Goal: Task Accomplishment & Management: Use online tool/utility

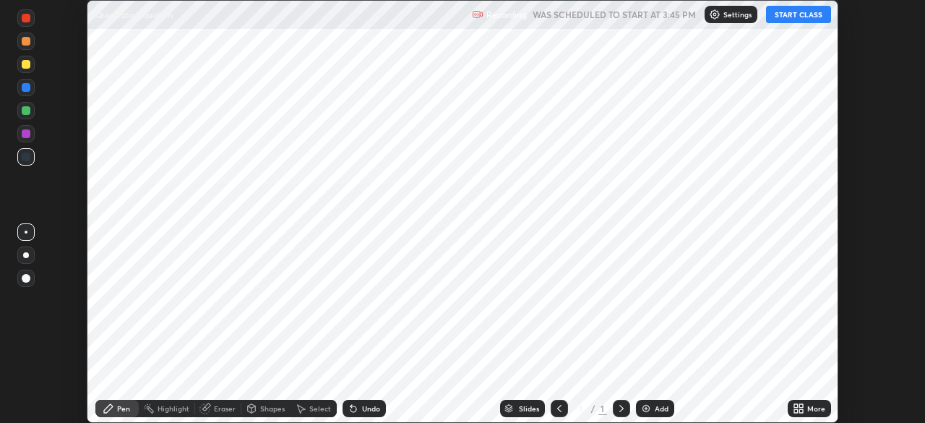
scroll to position [423, 924]
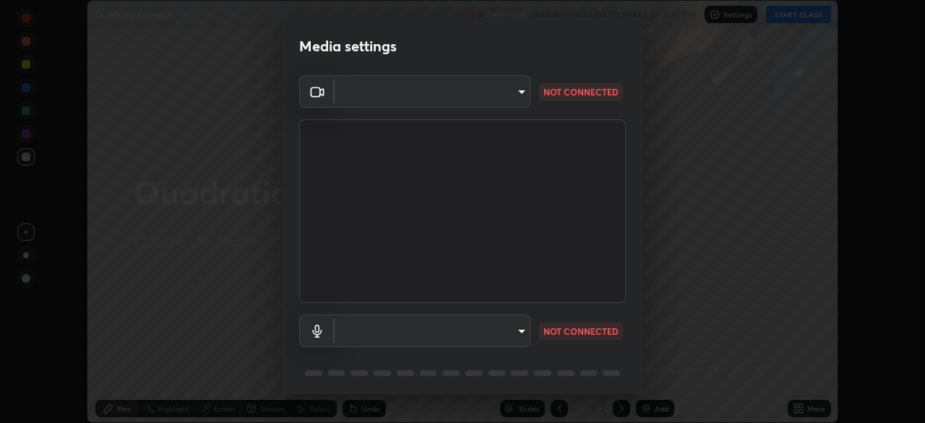
type input "094ffe3f61abc64f3ce73721aab664ef57d10a5fc7d187ad1ef3fa5fd4d2b427"
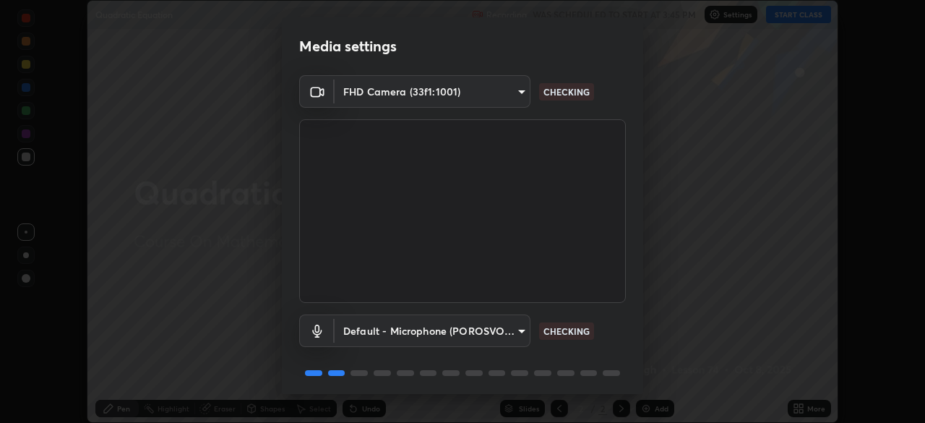
click at [524, 336] on body "Erase all Quadratic Equation Recording WAS SCHEDULED TO START AT 3:45 PM Settin…" at bounding box center [462, 211] width 925 height 423
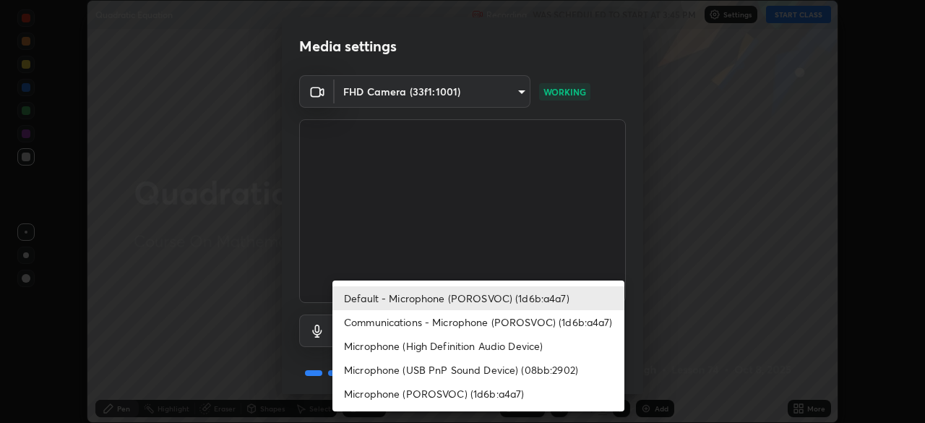
click at [558, 319] on li "Communications - Microphone (POROSVOC) (1d6b:a4a7)" at bounding box center [478, 322] width 292 height 24
type input "communications"
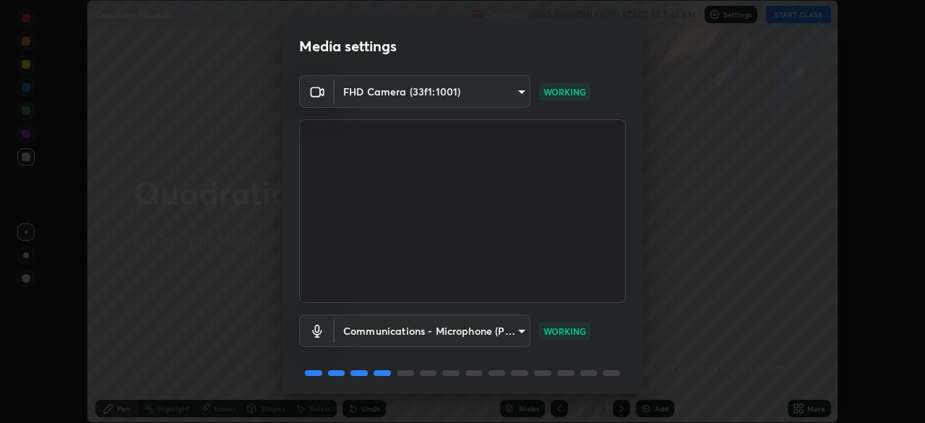
scroll to position [51, 0]
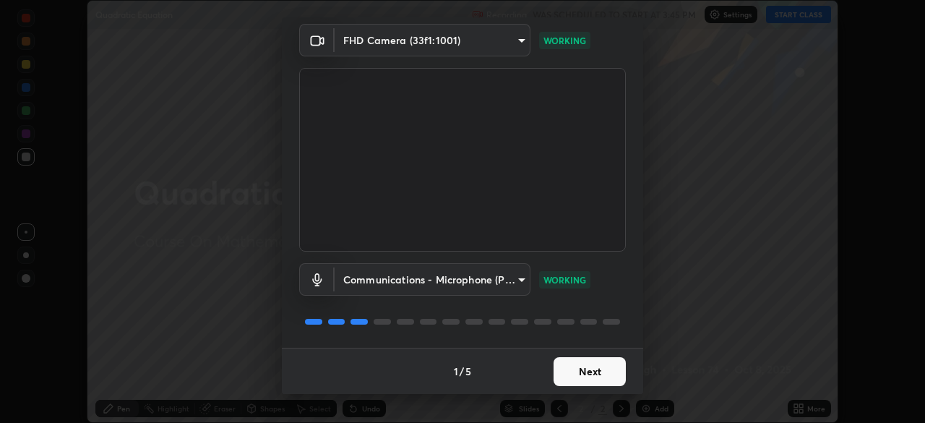
click at [604, 378] on button "Next" at bounding box center [589, 371] width 72 height 29
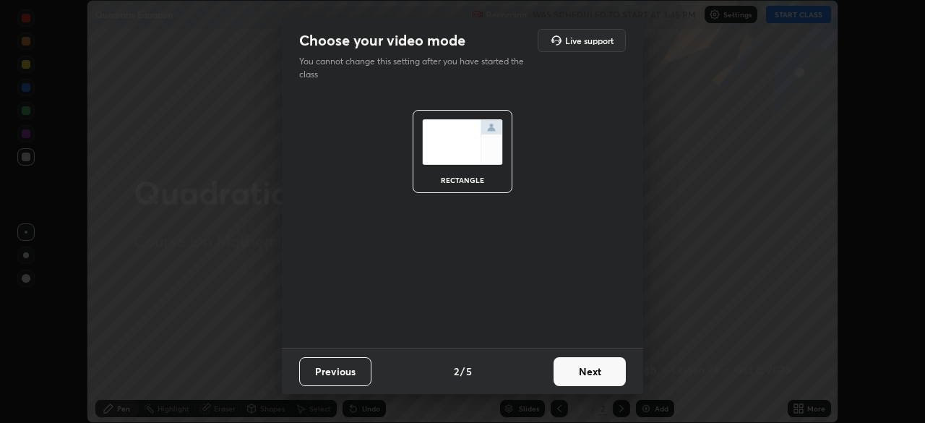
click at [610, 378] on button "Next" at bounding box center [589, 371] width 72 height 29
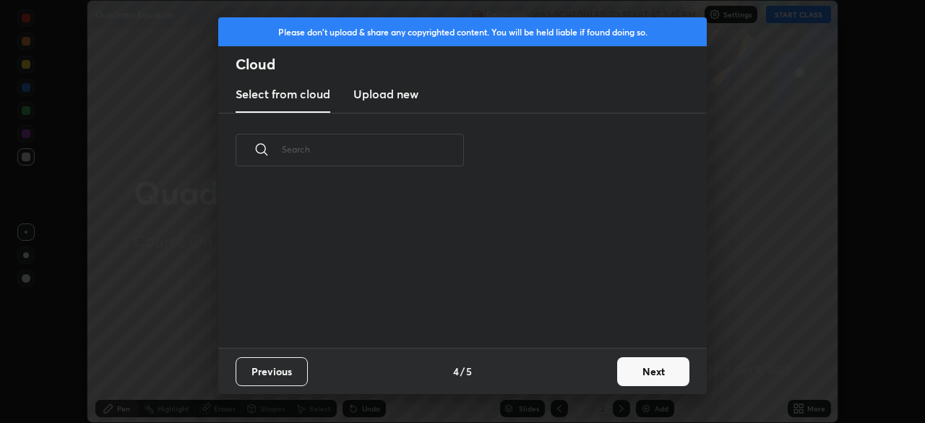
click at [618, 378] on button "Next" at bounding box center [653, 371] width 72 height 29
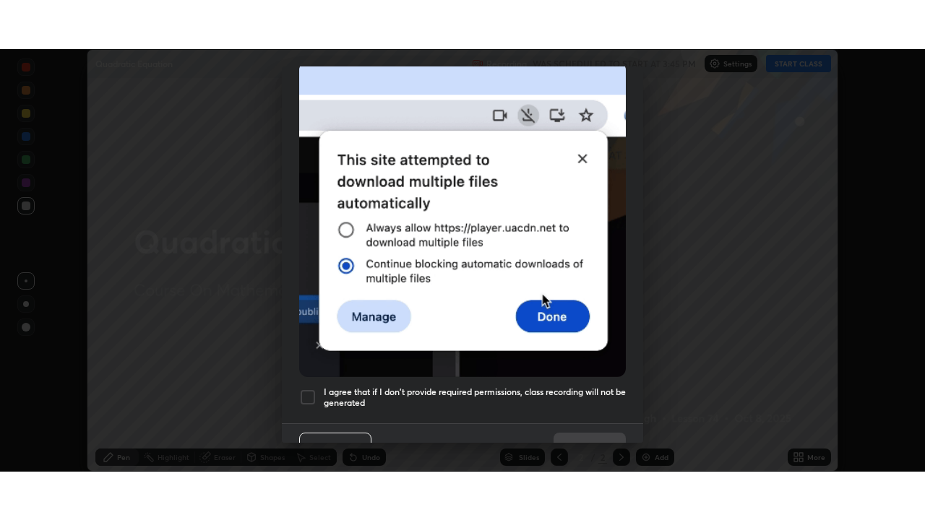
scroll to position [346, 0]
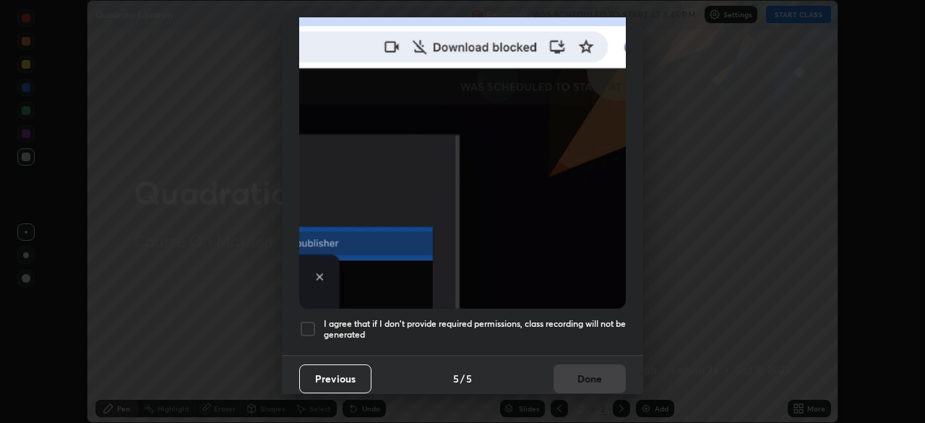
click at [311, 326] on div at bounding box center [307, 328] width 17 height 17
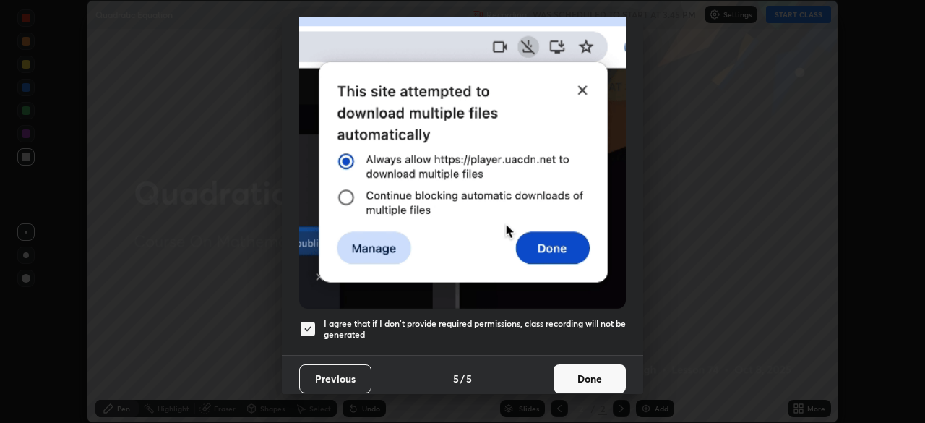
click at [586, 365] on button "Done" at bounding box center [589, 378] width 72 height 29
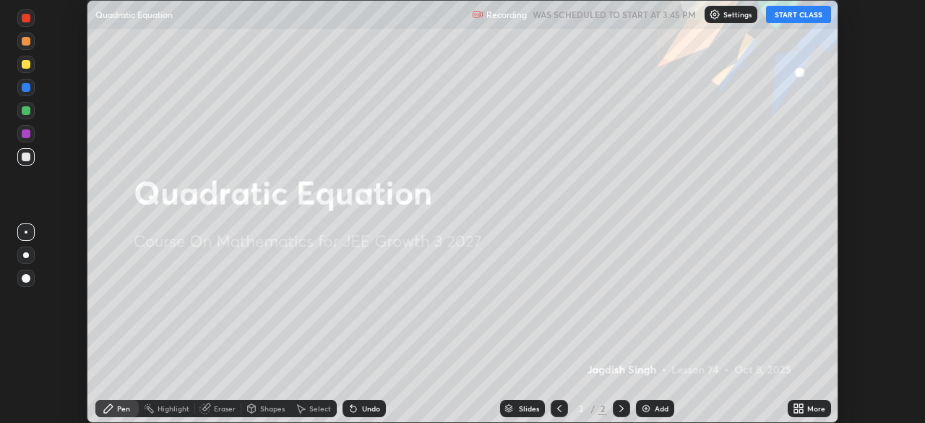
click at [800, 405] on icon at bounding box center [801, 406] width 4 height 4
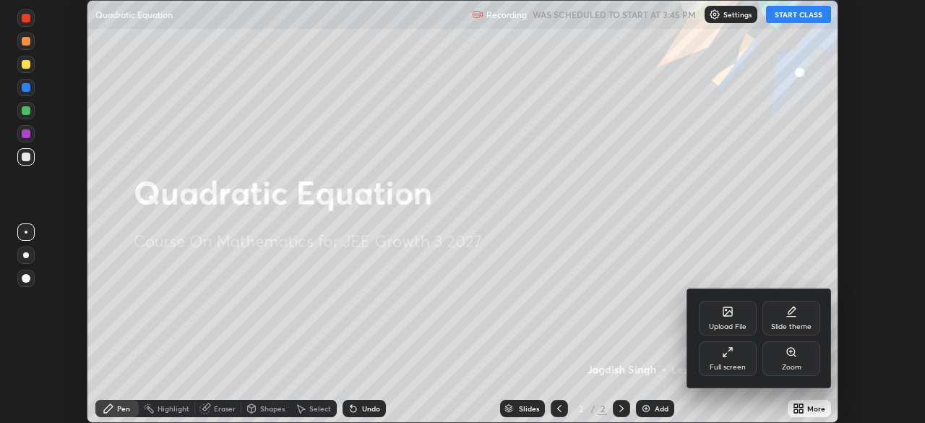
click at [722, 354] on icon at bounding box center [728, 352] width 12 height 12
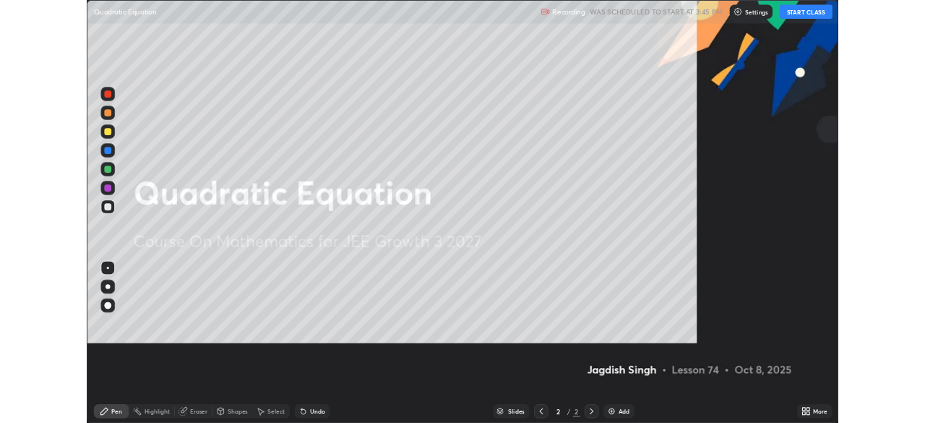
scroll to position [520, 925]
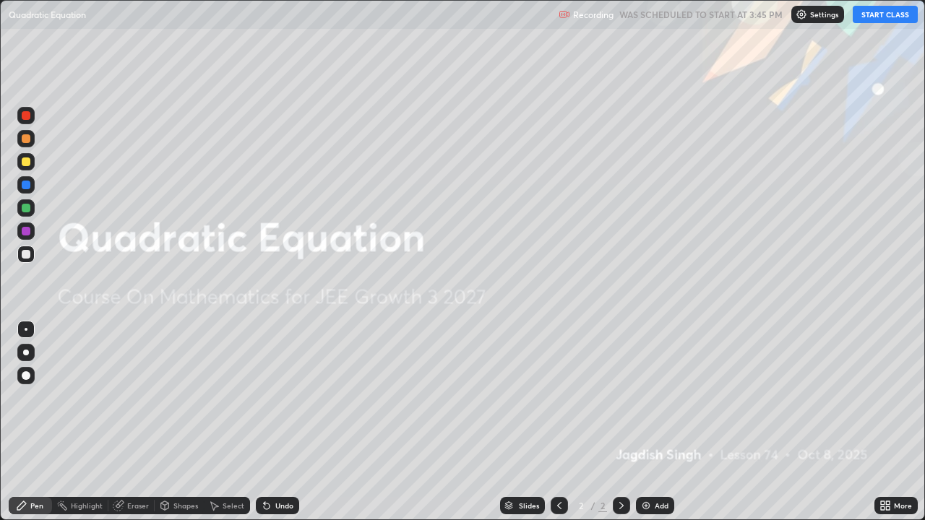
click at [878, 20] on button "START CLASS" at bounding box center [884, 14] width 65 height 17
click at [654, 422] on div "Add" at bounding box center [661, 505] width 14 height 7
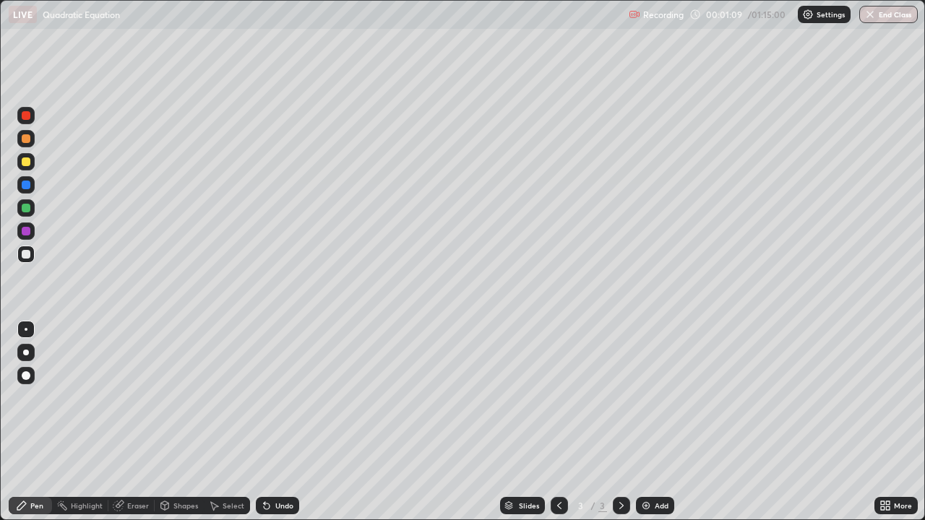
click at [29, 160] on div at bounding box center [26, 161] width 9 height 9
click at [27, 162] on div at bounding box center [26, 161] width 9 height 9
click at [25, 161] on div at bounding box center [26, 161] width 9 height 9
click at [33, 254] on div at bounding box center [25, 254] width 17 height 17
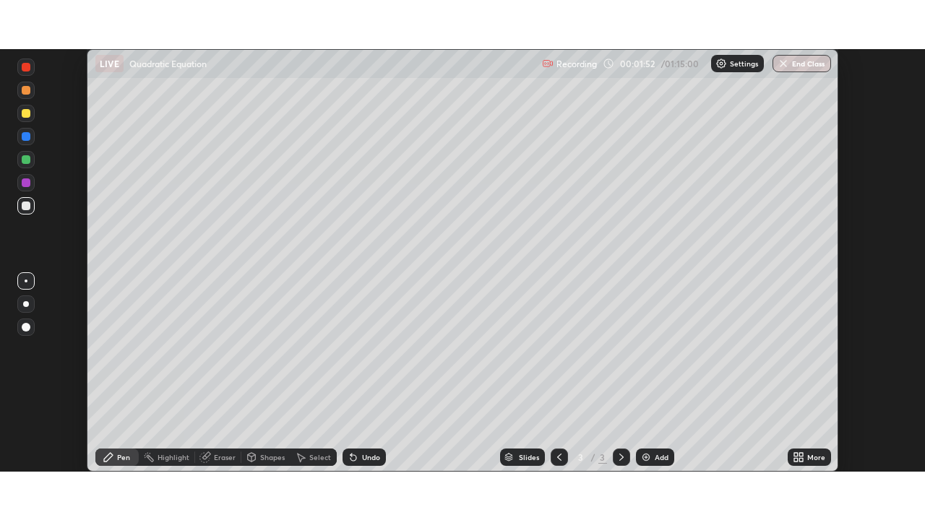
scroll to position [71804, 71302]
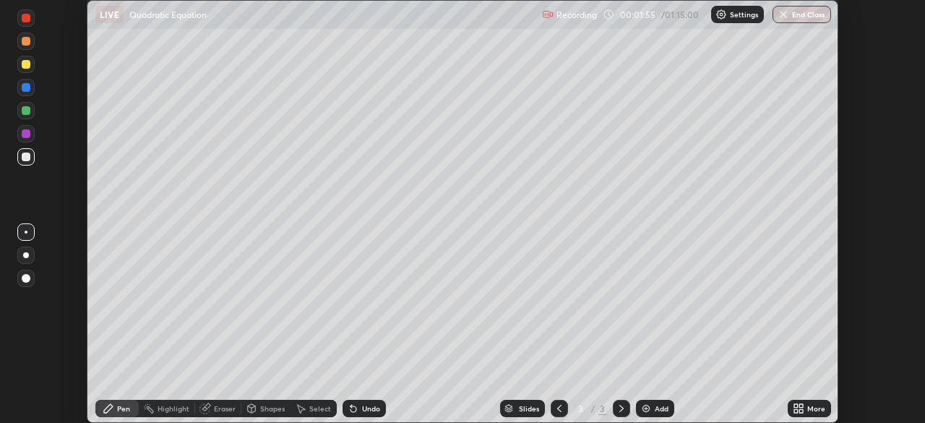
click at [795, 405] on icon at bounding box center [796, 406] width 4 height 4
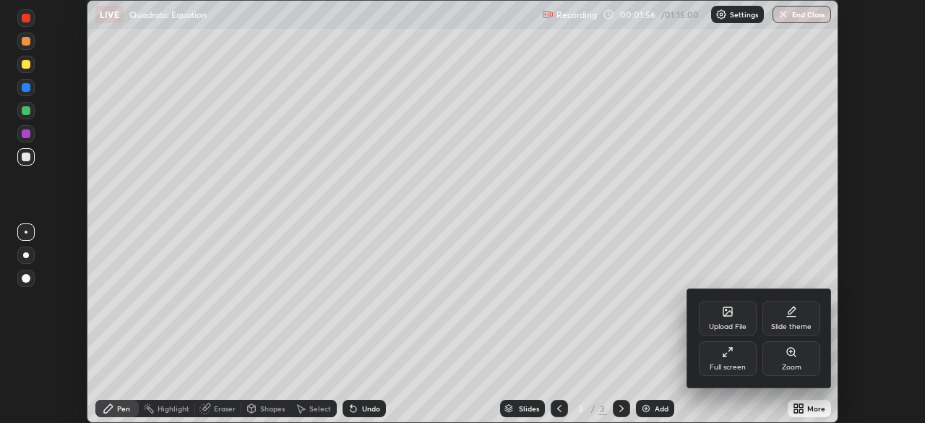
click at [716, 358] on div "Full screen" at bounding box center [727, 358] width 58 height 35
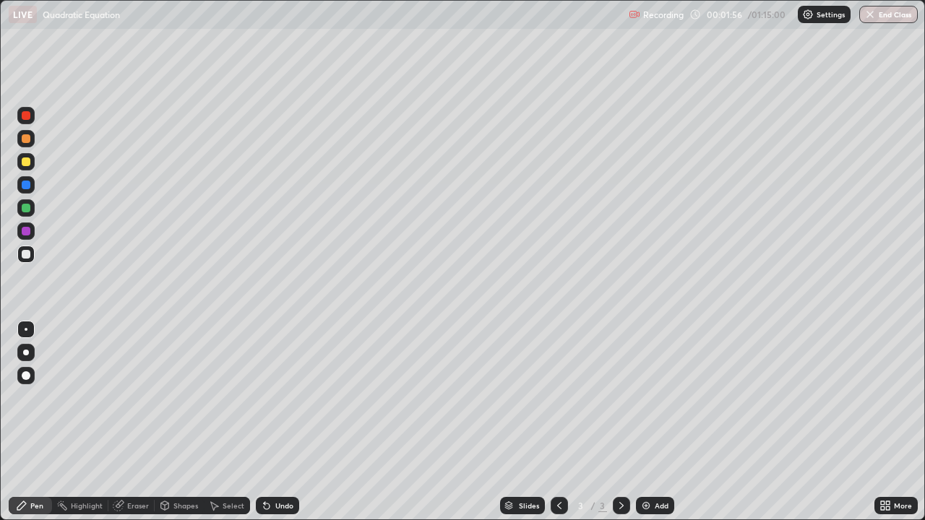
scroll to position [520, 925]
click at [28, 210] on div at bounding box center [26, 208] width 9 height 9
click at [27, 253] on div at bounding box center [26, 254] width 9 height 9
click at [137, 422] on div "Eraser" at bounding box center [131, 505] width 46 height 17
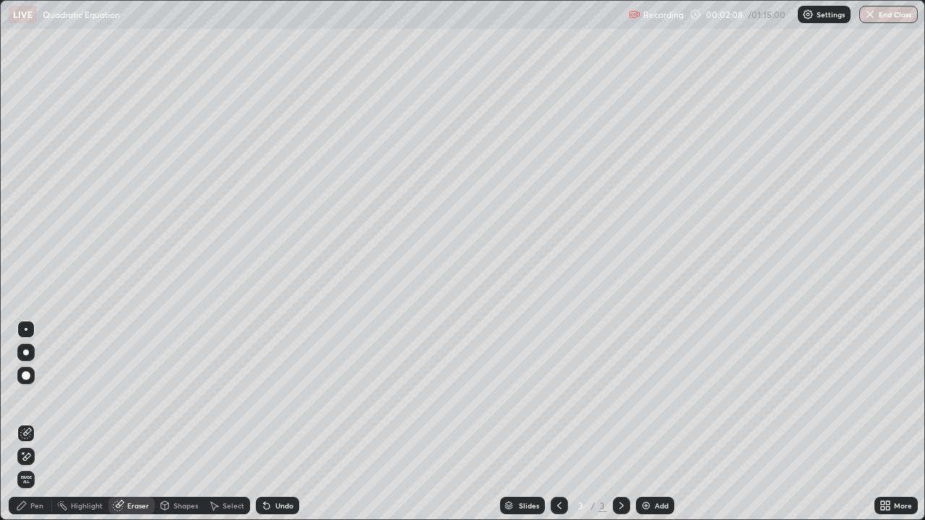
click at [42, 422] on div "Pen" at bounding box center [30, 505] width 43 height 17
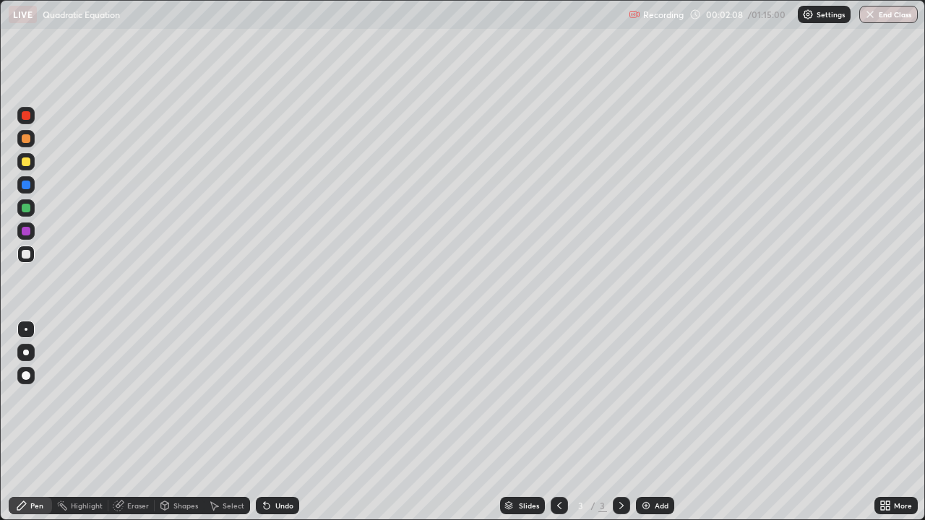
click at [25, 256] on div at bounding box center [26, 254] width 9 height 9
click at [28, 160] on div at bounding box center [26, 161] width 9 height 9
click at [27, 254] on div at bounding box center [26, 254] width 9 height 9
click at [27, 208] on div at bounding box center [26, 208] width 9 height 9
click at [143, 422] on div "Eraser" at bounding box center [138, 505] width 22 height 7
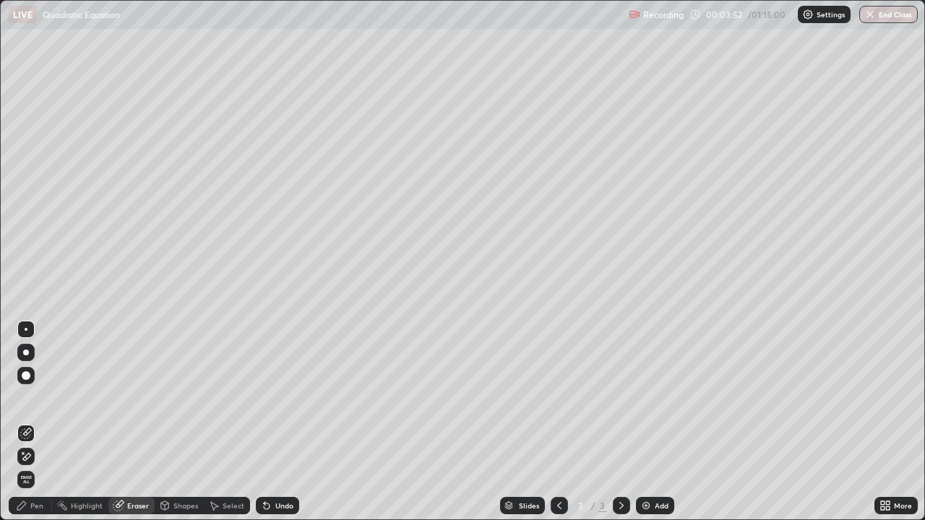
click at [38, 422] on div "Pen" at bounding box center [30, 505] width 43 height 17
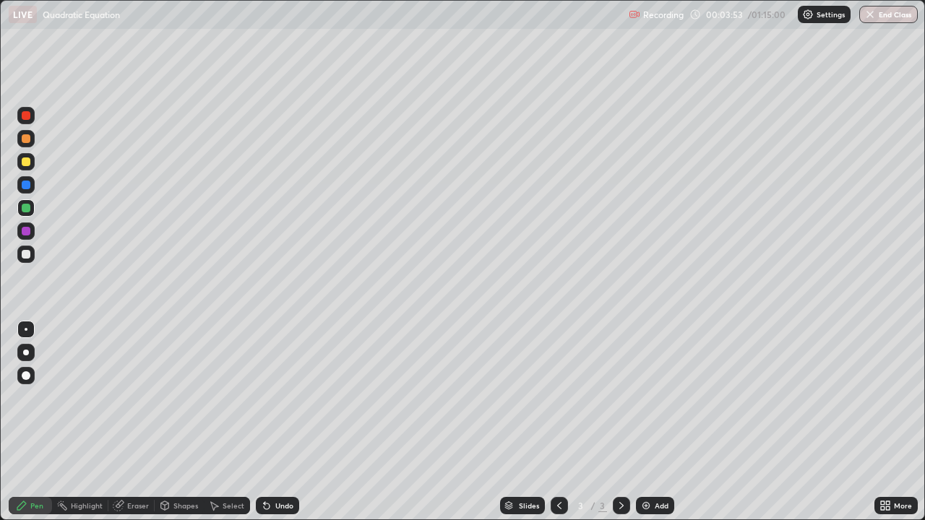
click at [33, 207] on div at bounding box center [25, 207] width 17 height 17
click at [139, 422] on div "Eraser" at bounding box center [131, 505] width 46 height 17
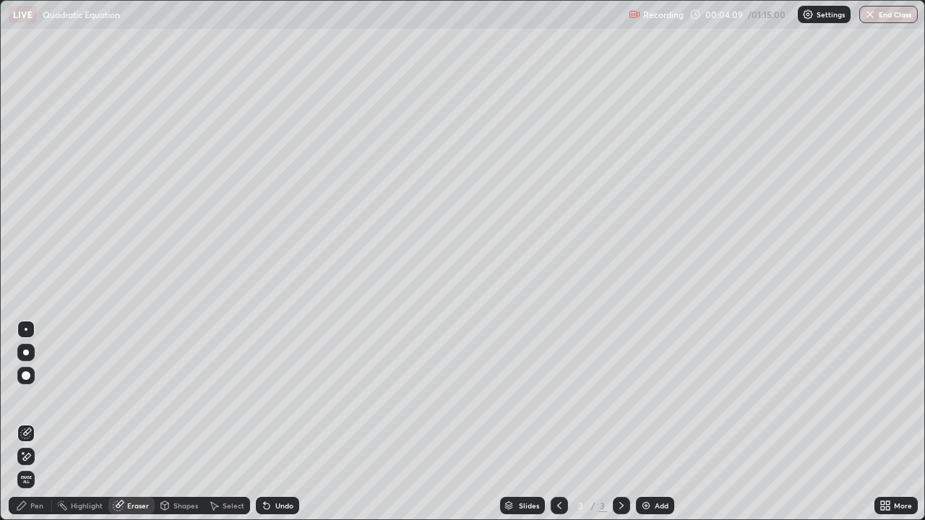
click at [47, 422] on div "Pen" at bounding box center [30, 505] width 43 height 17
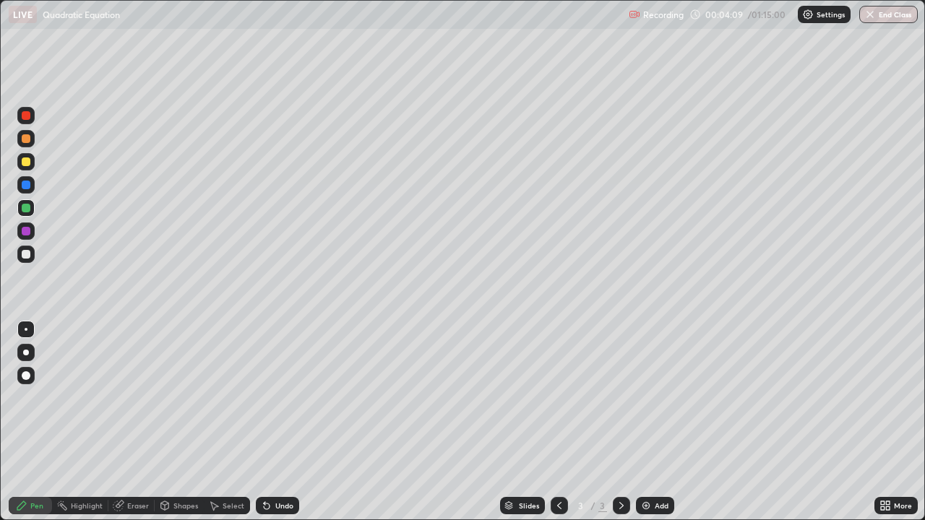
click at [34, 208] on div at bounding box center [25, 207] width 17 height 17
click at [142, 422] on div "Eraser" at bounding box center [138, 505] width 22 height 7
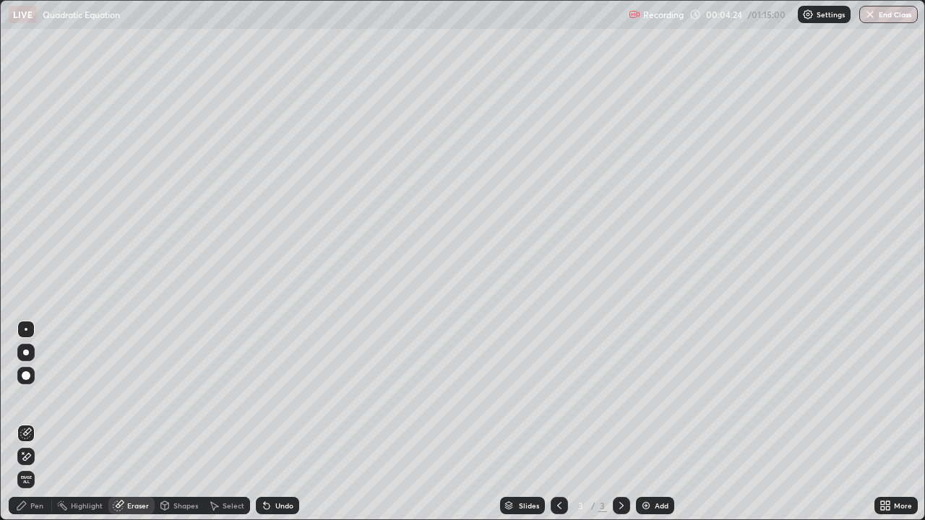
click at [43, 422] on div "Pen" at bounding box center [30, 505] width 43 height 17
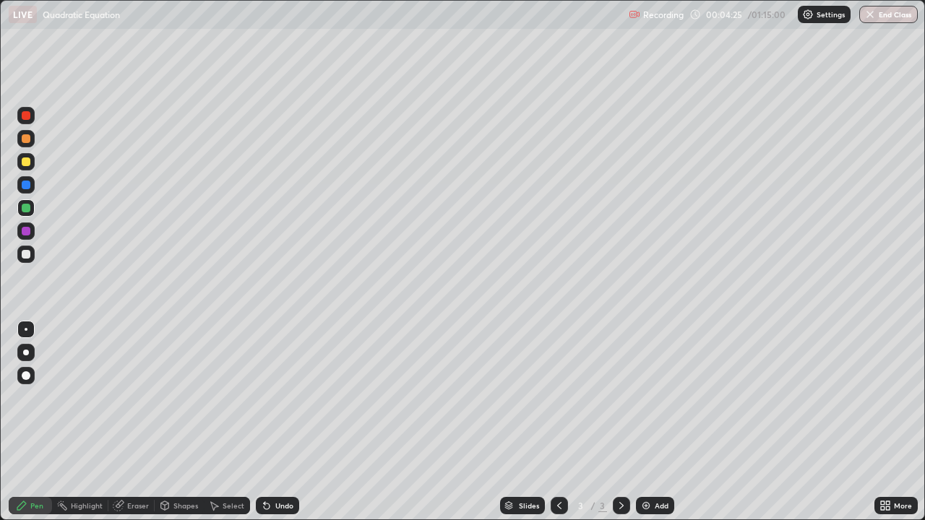
click at [34, 160] on div at bounding box center [25, 161] width 17 height 17
click at [646, 422] on img at bounding box center [646, 506] width 12 height 12
click at [27, 255] on div at bounding box center [26, 254] width 9 height 9
click at [30, 252] on div at bounding box center [26, 254] width 9 height 9
click at [25, 135] on div at bounding box center [26, 138] width 9 height 9
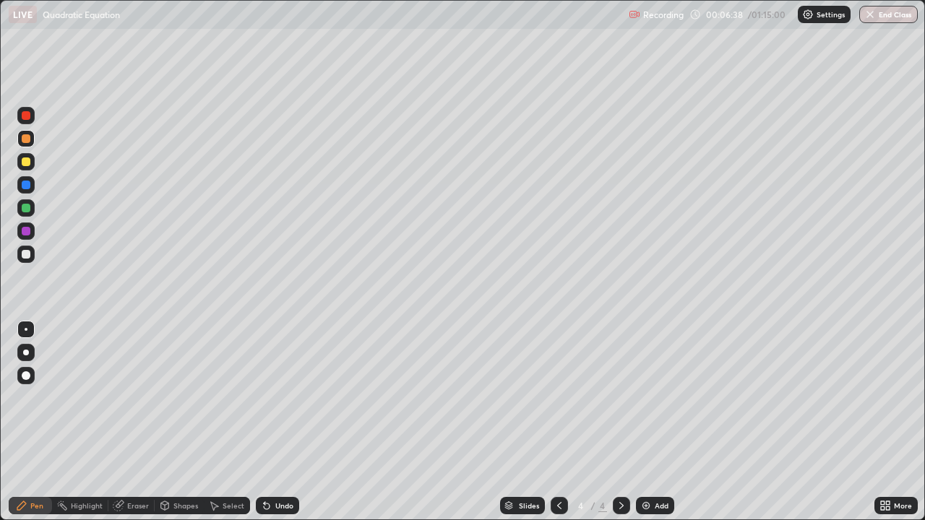
click at [24, 254] on div at bounding box center [26, 254] width 9 height 9
click at [30, 139] on div at bounding box center [26, 138] width 9 height 9
click at [29, 256] on div at bounding box center [26, 254] width 9 height 9
click at [143, 422] on div "Eraser" at bounding box center [131, 505] width 46 height 17
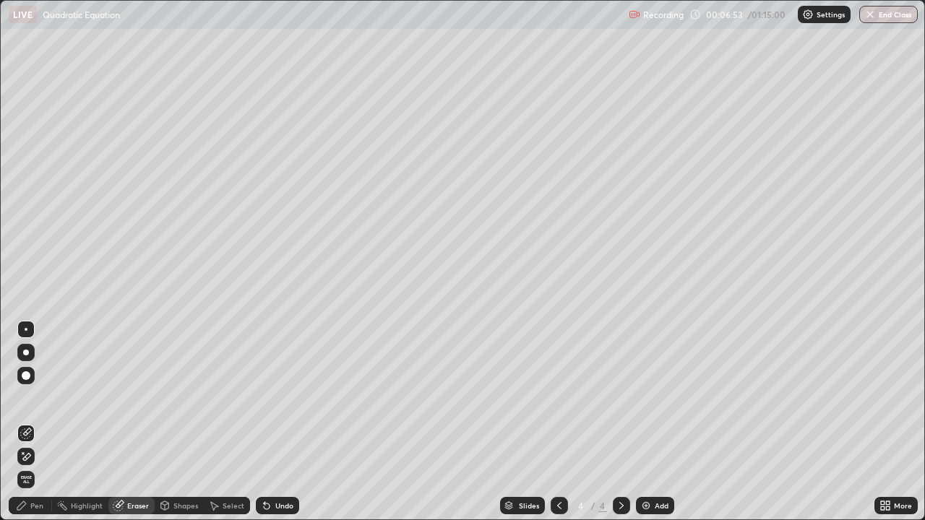
click at [43, 422] on div "Pen" at bounding box center [30, 505] width 43 height 17
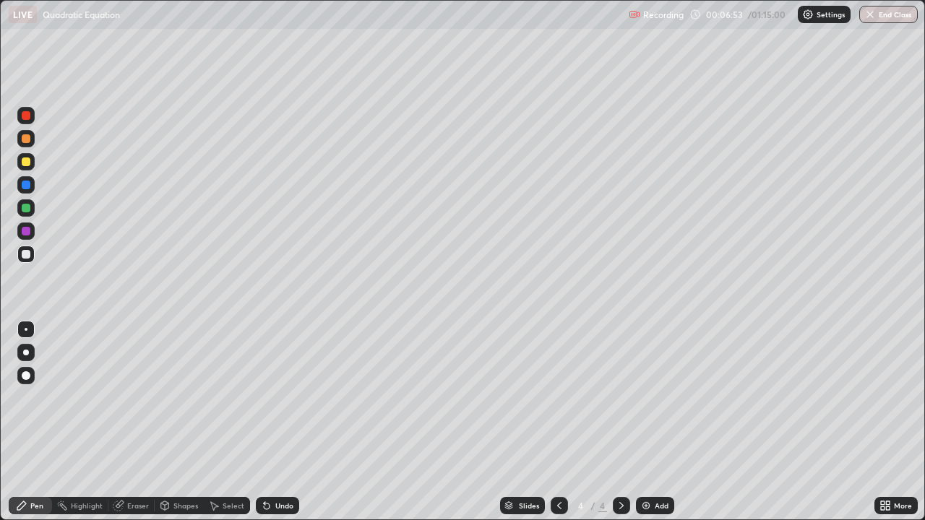
click at [33, 254] on div at bounding box center [25, 254] width 17 height 17
click at [30, 161] on div at bounding box center [26, 161] width 9 height 9
click at [26, 254] on div at bounding box center [26, 254] width 9 height 9
click at [24, 230] on div at bounding box center [26, 231] width 9 height 9
click at [27, 254] on div at bounding box center [26, 254] width 9 height 9
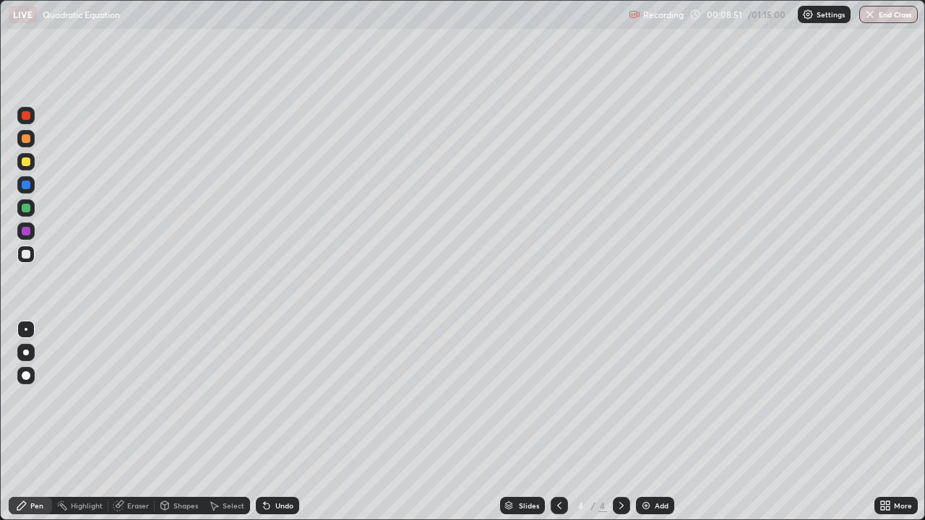
click at [139, 422] on div "Eraser" at bounding box center [138, 505] width 22 height 7
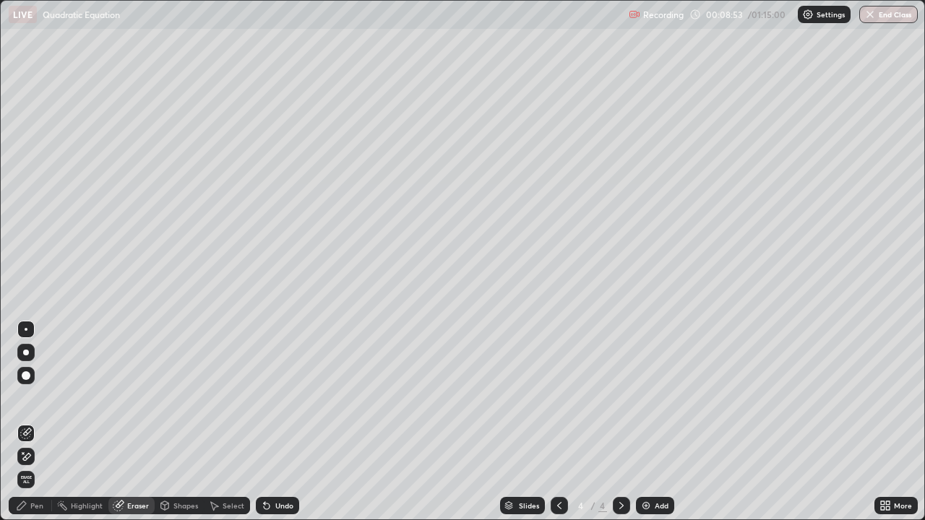
click at [34, 422] on div "Pen" at bounding box center [30, 505] width 43 height 17
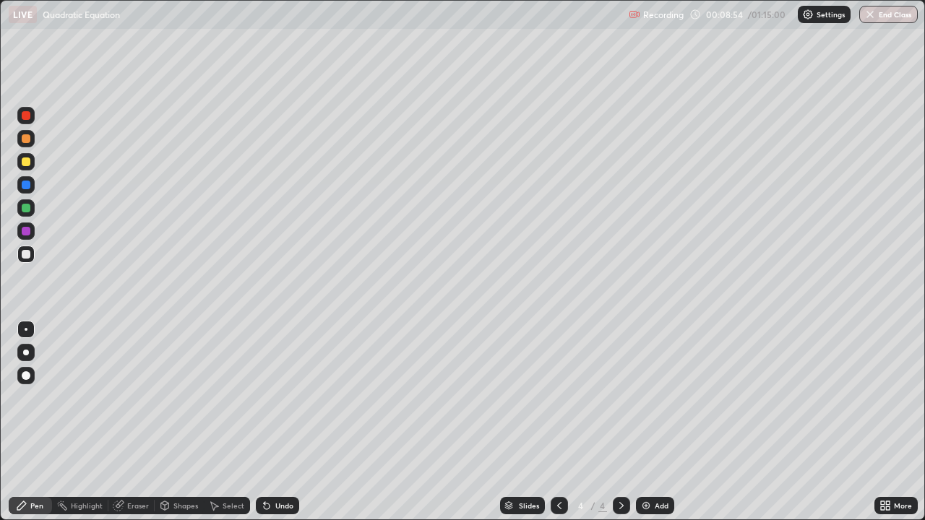
click at [26, 139] on div at bounding box center [26, 138] width 9 height 9
click at [24, 159] on div at bounding box center [26, 161] width 9 height 9
click at [30, 161] on div at bounding box center [26, 161] width 9 height 9
click at [32, 256] on div at bounding box center [25, 254] width 17 height 17
click at [27, 208] on div at bounding box center [26, 208] width 9 height 9
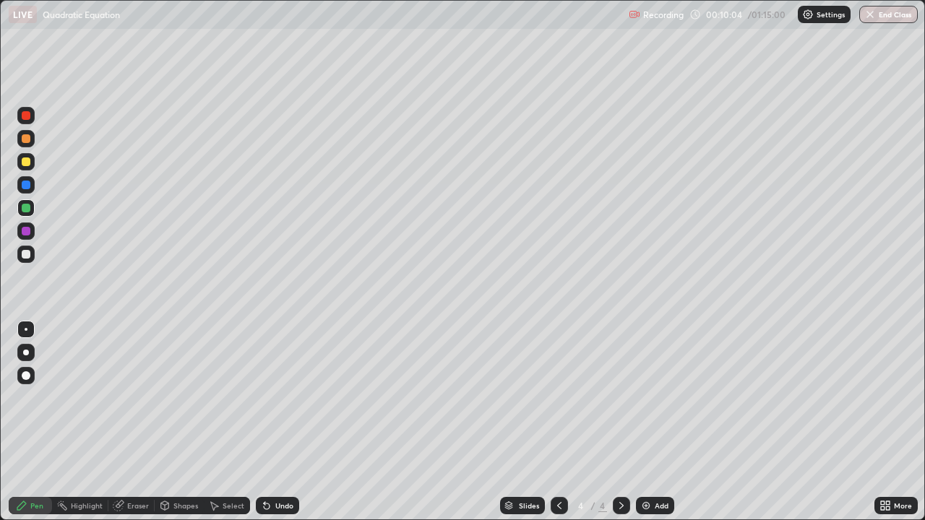
click at [33, 163] on div at bounding box center [25, 161] width 17 height 17
click at [144, 422] on div "Eraser" at bounding box center [138, 505] width 22 height 7
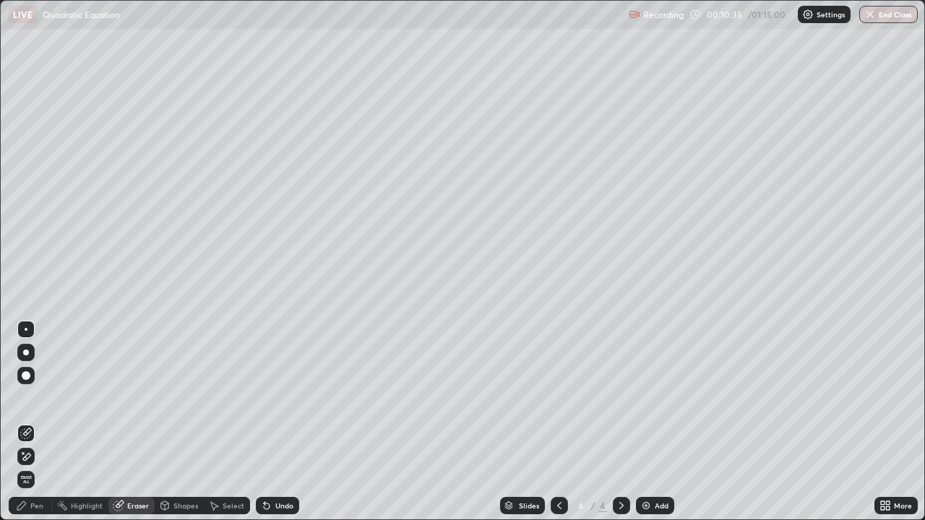
click at [39, 422] on div "Pen" at bounding box center [36, 505] width 13 height 7
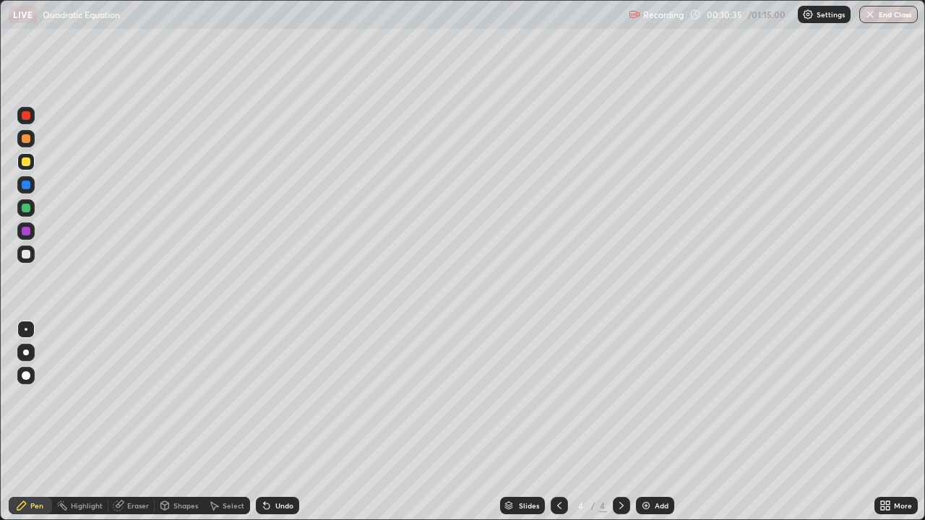
click at [27, 254] on div at bounding box center [26, 254] width 9 height 9
click at [654, 422] on div "Add" at bounding box center [655, 505] width 38 height 17
click at [22, 254] on div at bounding box center [26, 254] width 9 height 9
click at [27, 255] on div at bounding box center [26, 254] width 9 height 9
click at [30, 256] on div at bounding box center [26, 254] width 9 height 9
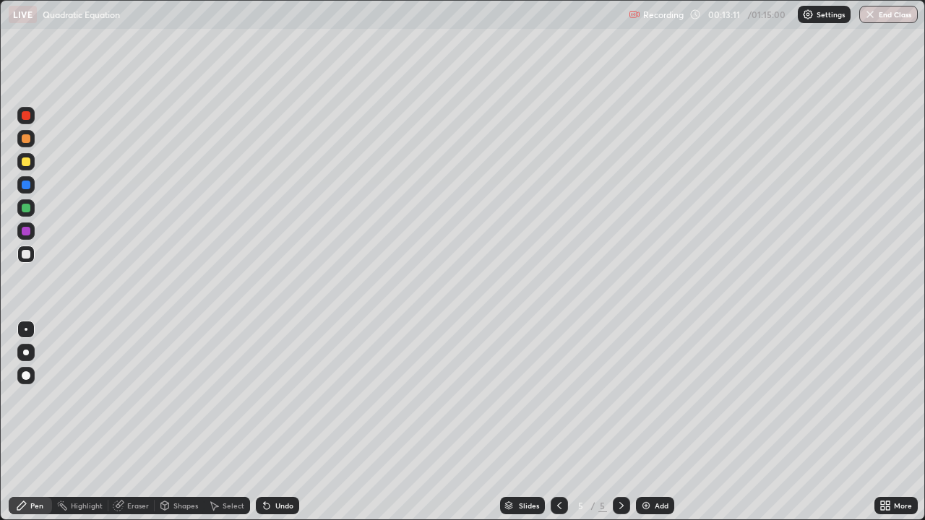
click at [31, 254] on div at bounding box center [25, 254] width 17 height 17
click at [27, 254] on div at bounding box center [26, 254] width 9 height 9
click at [136, 422] on div "Eraser" at bounding box center [131, 505] width 46 height 17
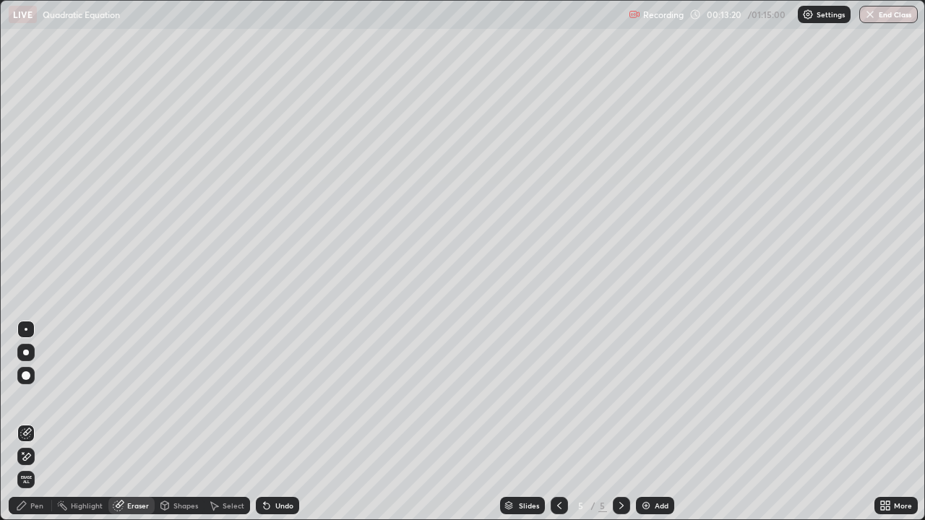
click at [35, 422] on div "Pen" at bounding box center [36, 505] width 13 height 7
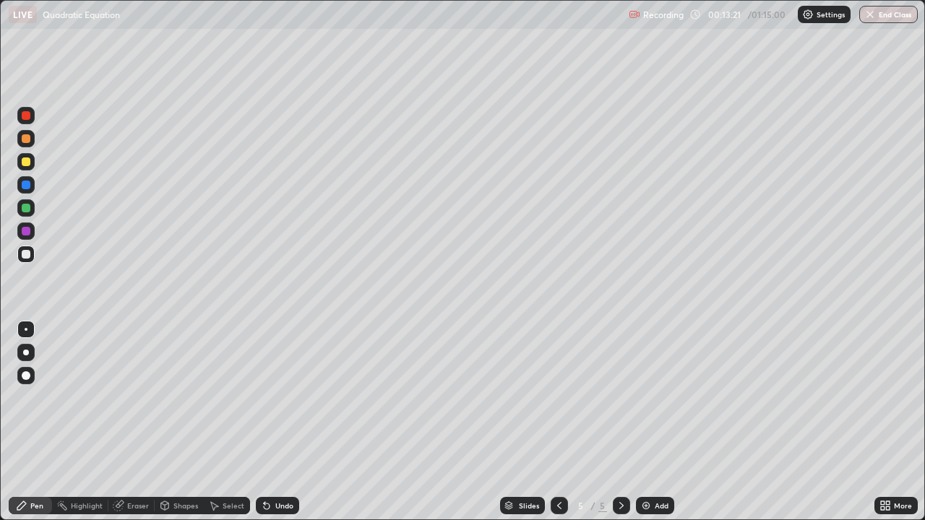
click at [26, 251] on div at bounding box center [26, 254] width 9 height 9
click at [30, 161] on div at bounding box center [26, 161] width 9 height 9
click at [26, 251] on div at bounding box center [26, 254] width 9 height 9
click at [26, 163] on div at bounding box center [26, 161] width 9 height 9
click at [25, 255] on div at bounding box center [26, 254] width 9 height 9
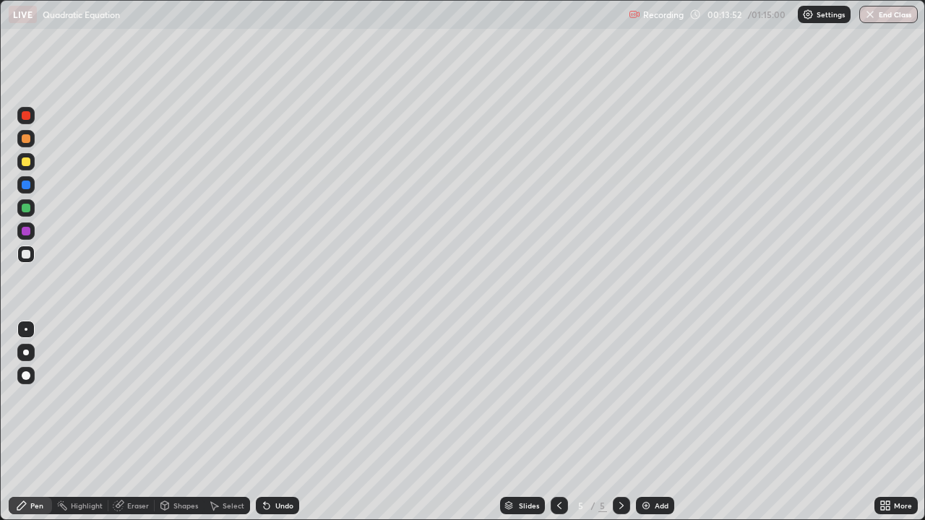
click at [27, 142] on div at bounding box center [26, 138] width 9 height 9
click at [27, 251] on div at bounding box center [26, 254] width 9 height 9
click at [138, 422] on div "Eraser" at bounding box center [131, 505] width 46 height 17
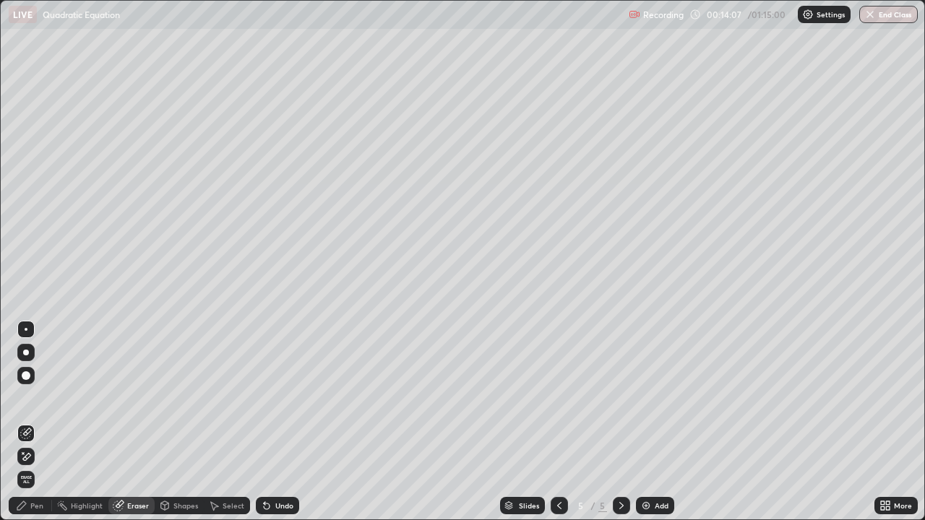
click at [32, 422] on div "Pen" at bounding box center [36, 505] width 13 height 7
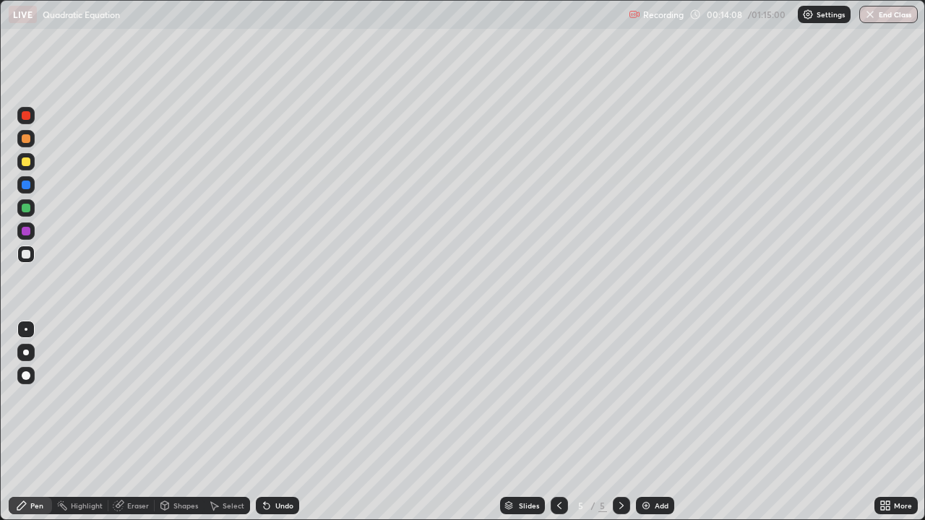
click at [32, 254] on div at bounding box center [25, 254] width 17 height 17
click at [26, 204] on div at bounding box center [26, 208] width 9 height 9
click at [24, 251] on div at bounding box center [26, 254] width 9 height 9
click at [27, 116] on div at bounding box center [26, 115] width 9 height 9
click at [26, 251] on div at bounding box center [26, 254] width 9 height 9
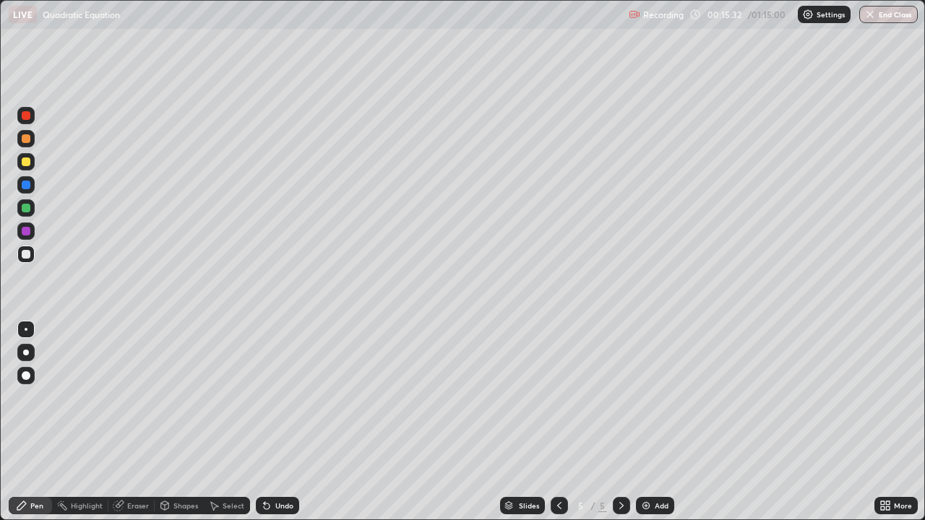
click at [32, 206] on div at bounding box center [25, 207] width 17 height 17
click at [33, 229] on div at bounding box center [25, 230] width 17 height 17
click at [490, 422] on div "Slides 5 / 5 Add" at bounding box center [586, 505] width 575 height 29
click at [558, 422] on icon at bounding box center [559, 506] width 12 height 12
click at [620, 422] on icon at bounding box center [621, 506] width 12 height 12
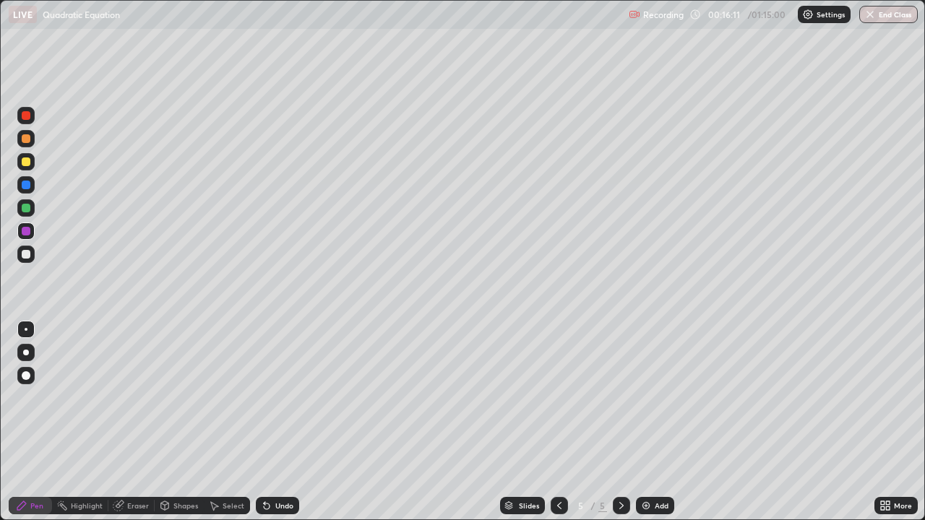
click at [34, 251] on div at bounding box center [25, 254] width 17 height 17
click at [138, 422] on div "Eraser" at bounding box center [138, 505] width 22 height 7
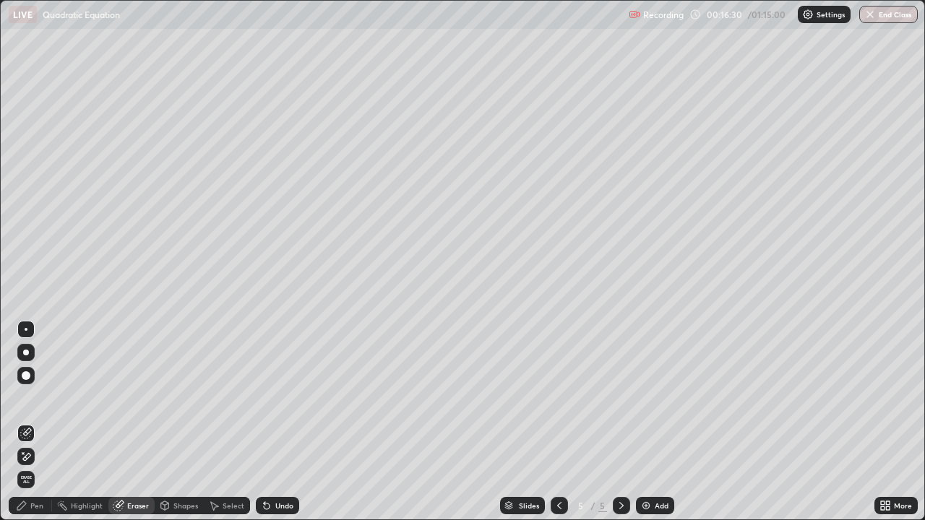
click at [45, 422] on div "Pen" at bounding box center [30, 505] width 43 height 17
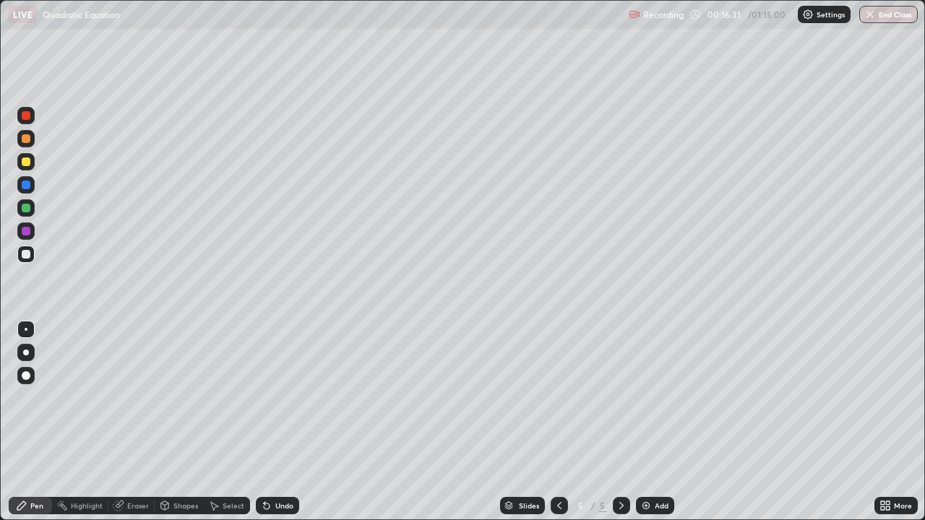
click at [25, 256] on div at bounding box center [26, 254] width 9 height 9
click at [139, 422] on div "Eraser" at bounding box center [131, 505] width 46 height 17
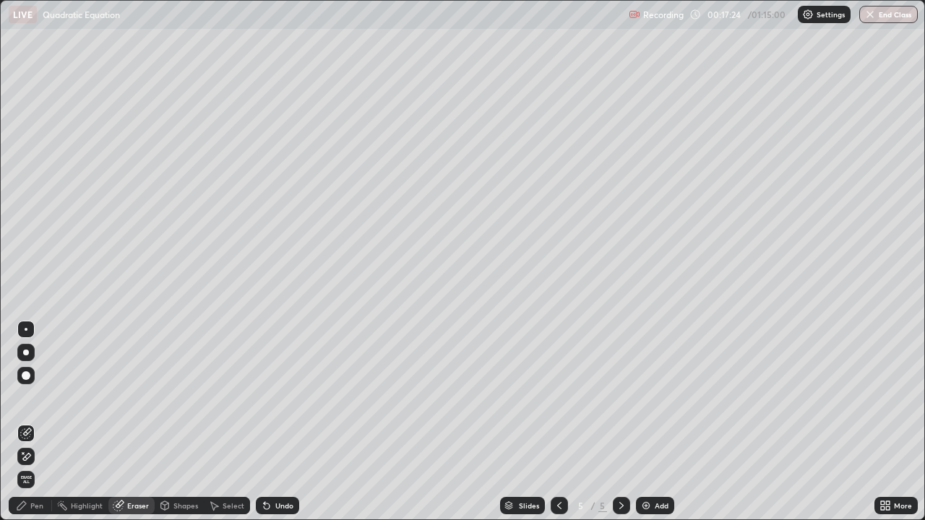
click at [38, 422] on div "Pen" at bounding box center [36, 505] width 13 height 7
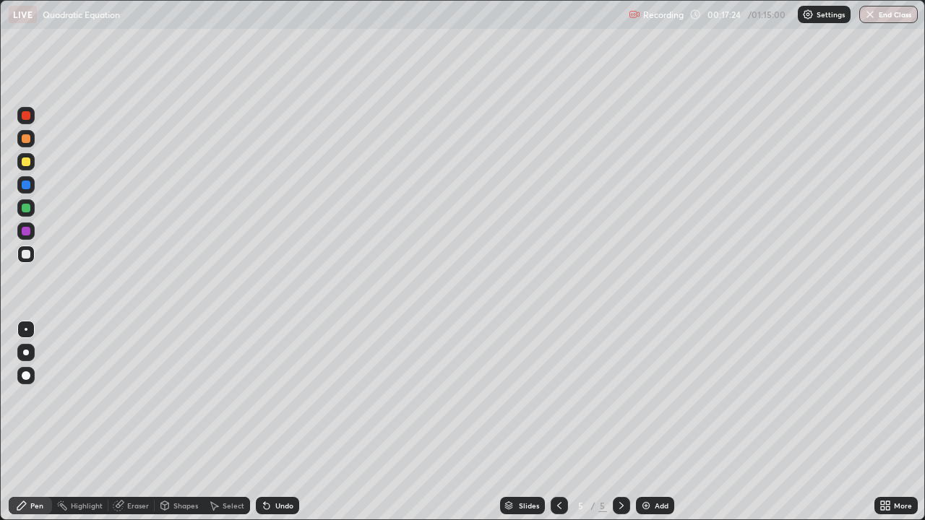
click at [28, 257] on div at bounding box center [26, 254] width 9 height 9
click at [31, 204] on div at bounding box center [25, 207] width 17 height 17
click at [34, 209] on div at bounding box center [25, 207] width 17 height 17
click at [25, 163] on div at bounding box center [26, 161] width 9 height 9
click at [144, 422] on div "Eraser" at bounding box center [131, 505] width 46 height 17
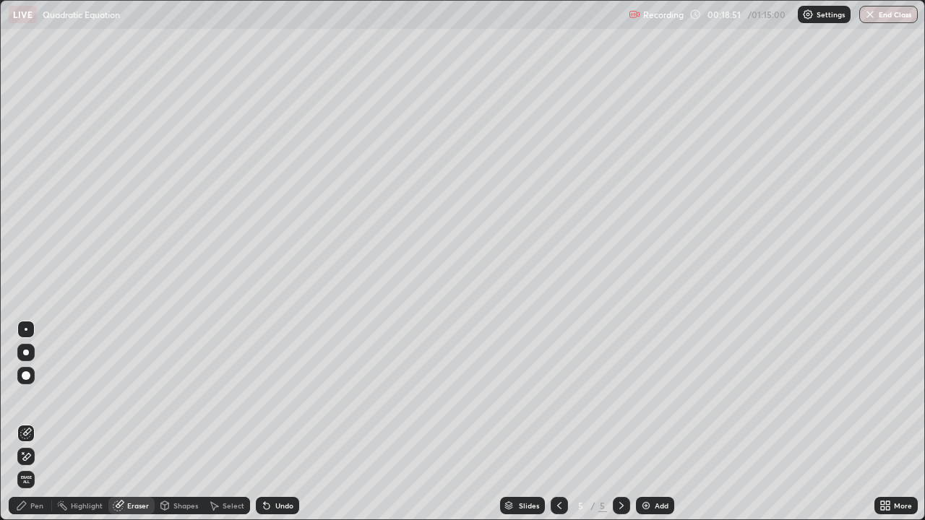
click at [38, 422] on div "Pen" at bounding box center [36, 505] width 13 height 7
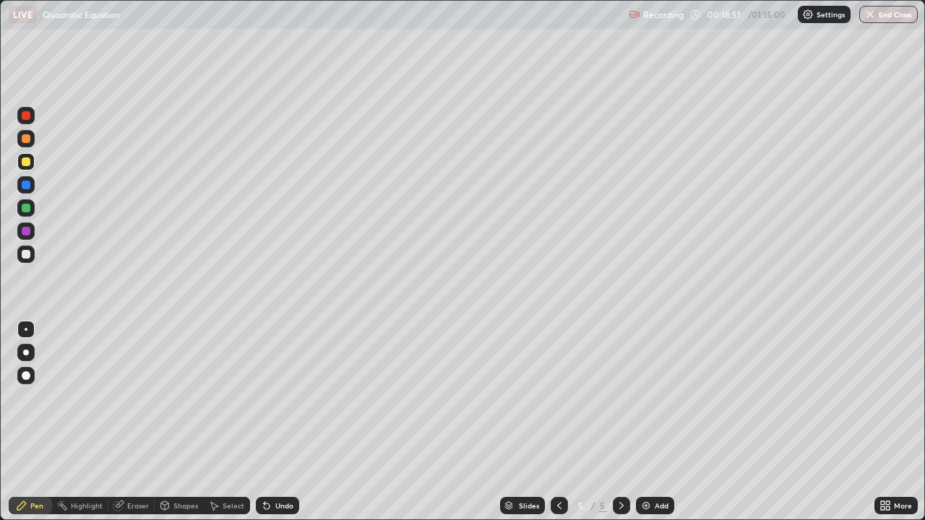
click at [31, 248] on div at bounding box center [25, 254] width 17 height 17
click at [644, 422] on img at bounding box center [646, 506] width 12 height 12
click at [27, 255] on div at bounding box center [26, 254] width 9 height 9
click at [28, 253] on div at bounding box center [26, 254] width 9 height 9
click at [27, 258] on div at bounding box center [26, 254] width 9 height 9
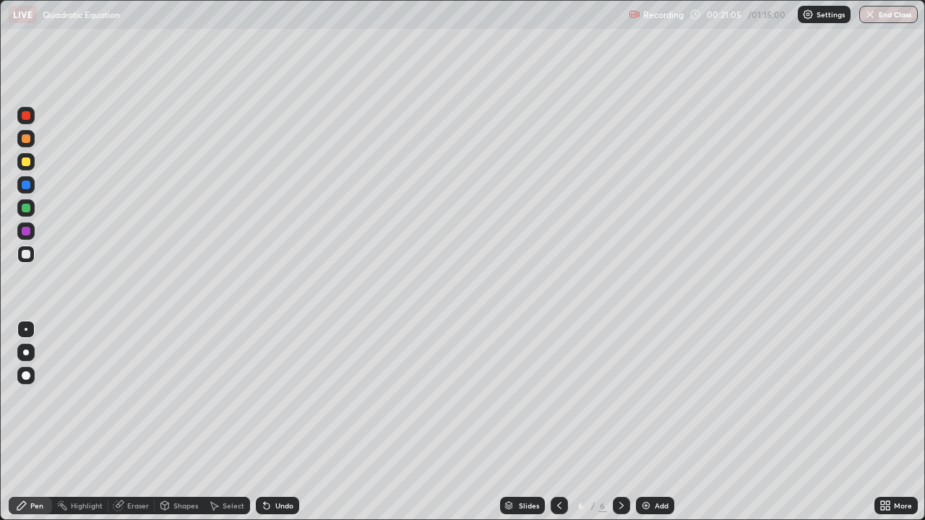
click at [30, 160] on div at bounding box center [26, 161] width 9 height 9
click at [25, 137] on div at bounding box center [26, 138] width 9 height 9
click at [138, 422] on div "Eraser" at bounding box center [138, 505] width 22 height 7
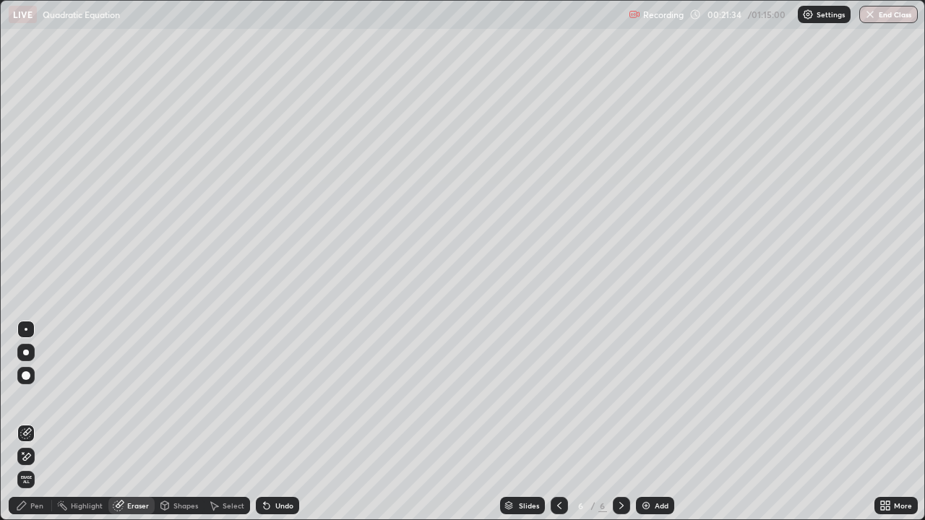
click at [38, 422] on div "Pen" at bounding box center [30, 505] width 43 height 17
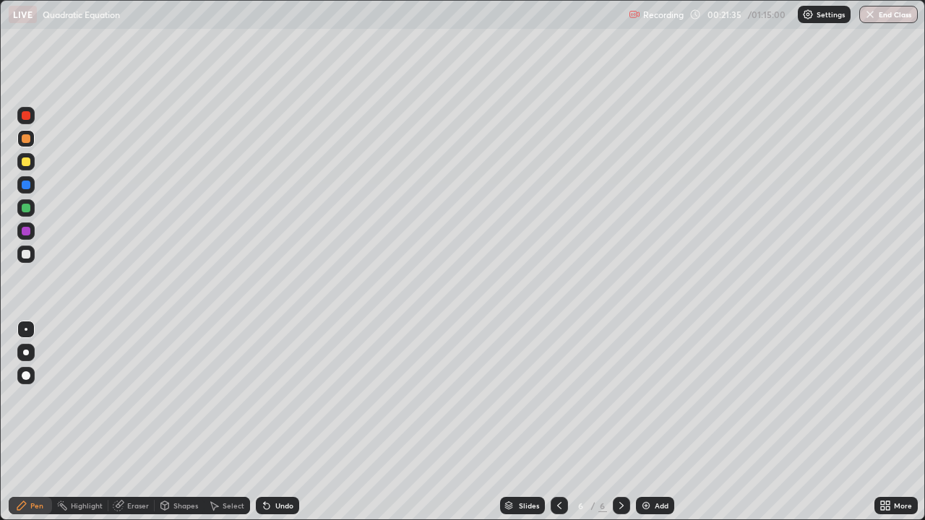
click at [26, 137] on div at bounding box center [26, 138] width 9 height 9
click at [27, 164] on div at bounding box center [26, 161] width 9 height 9
click at [21, 261] on div at bounding box center [25, 254] width 17 height 17
click at [659, 422] on div "Add" at bounding box center [655, 505] width 38 height 17
click at [29, 165] on div at bounding box center [26, 161] width 9 height 9
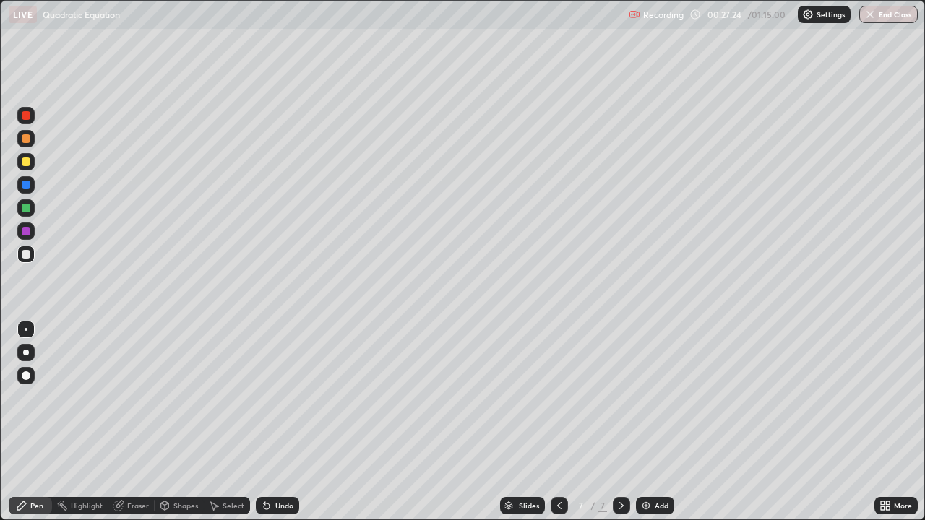
click at [29, 161] on div at bounding box center [26, 161] width 9 height 9
click at [29, 160] on div at bounding box center [26, 161] width 9 height 9
click at [149, 422] on div "Eraser" at bounding box center [131, 505] width 46 height 17
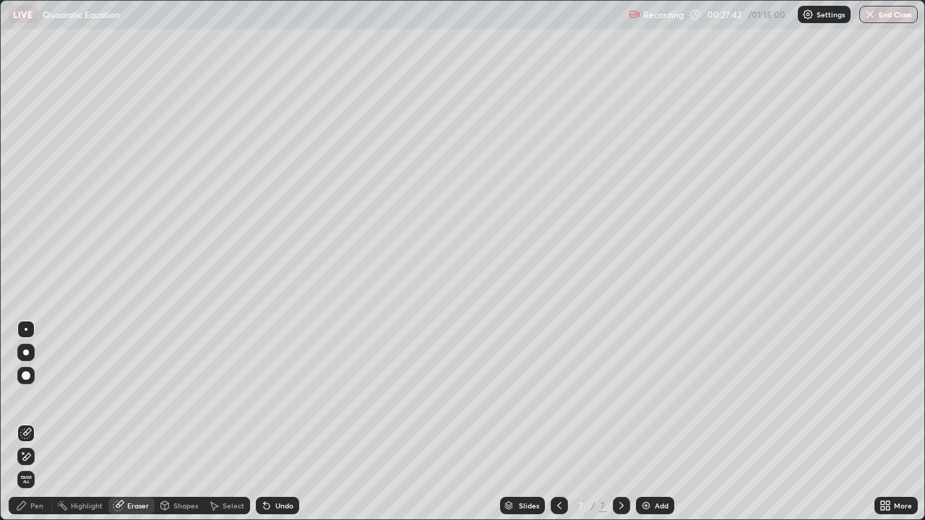
click at [48, 422] on div "Pen" at bounding box center [30, 505] width 43 height 29
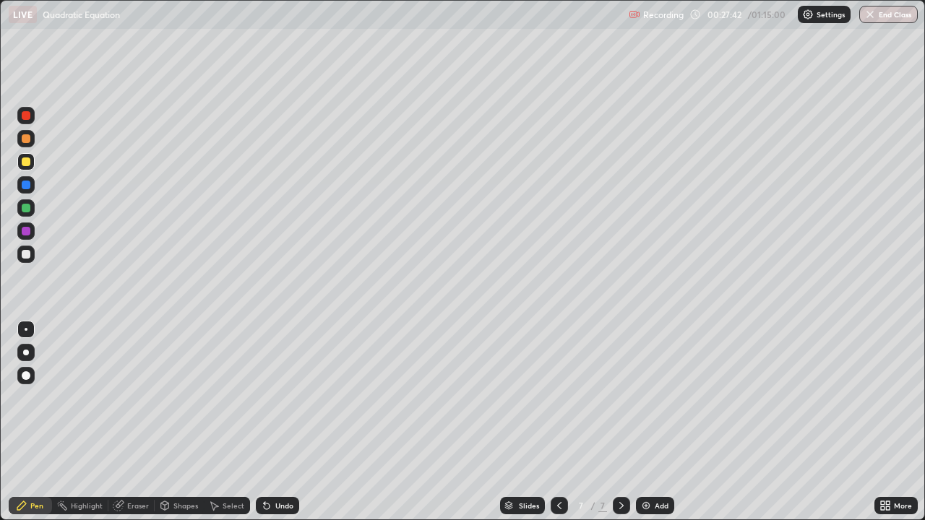
click at [27, 165] on div at bounding box center [26, 161] width 9 height 9
click at [24, 160] on div at bounding box center [26, 161] width 9 height 9
click at [27, 136] on div at bounding box center [26, 138] width 9 height 9
click at [26, 230] on div at bounding box center [26, 231] width 9 height 9
click at [131, 422] on div "Eraser" at bounding box center [131, 505] width 46 height 17
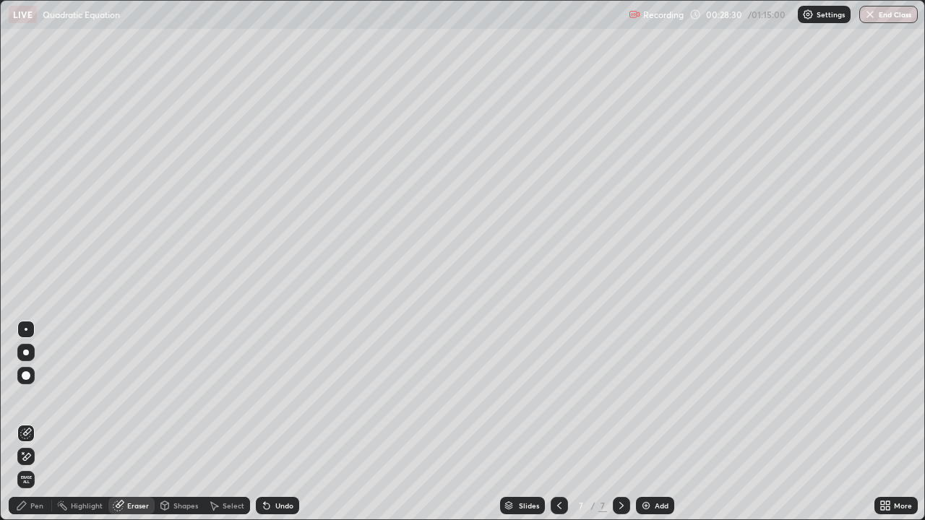
click at [38, 422] on div "Pen" at bounding box center [30, 505] width 43 height 17
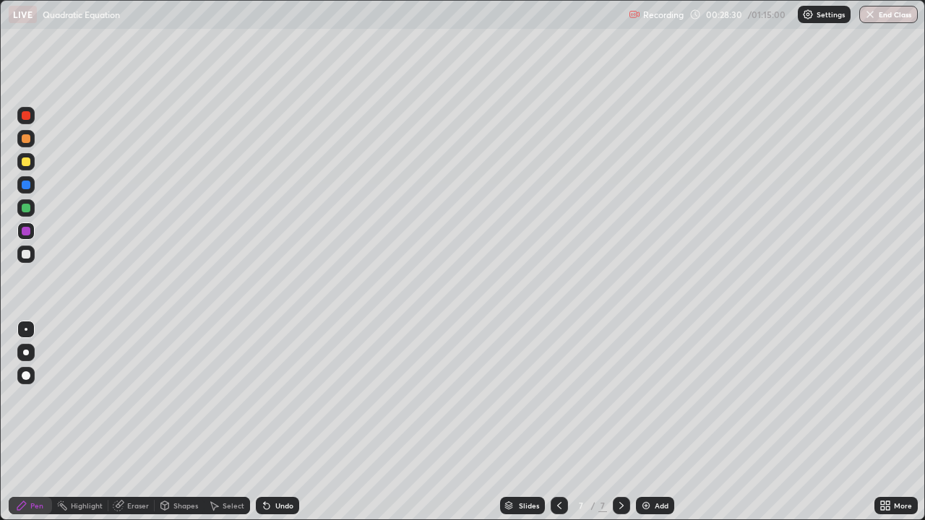
click at [32, 258] on div at bounding box center [25, 254] width 17 height 17
click at [26, 255] on div at bounding box center [26, 254] width 9 height 9
click at [26, 254] on div at bounding box center [26, 254] width 9 height 9
click at [27, 251] on div at bounding box center [26, 254] width 9 height 9
click at [135, 422] on div "Eraser" at bounding box center [138, 505] width 22 height 7
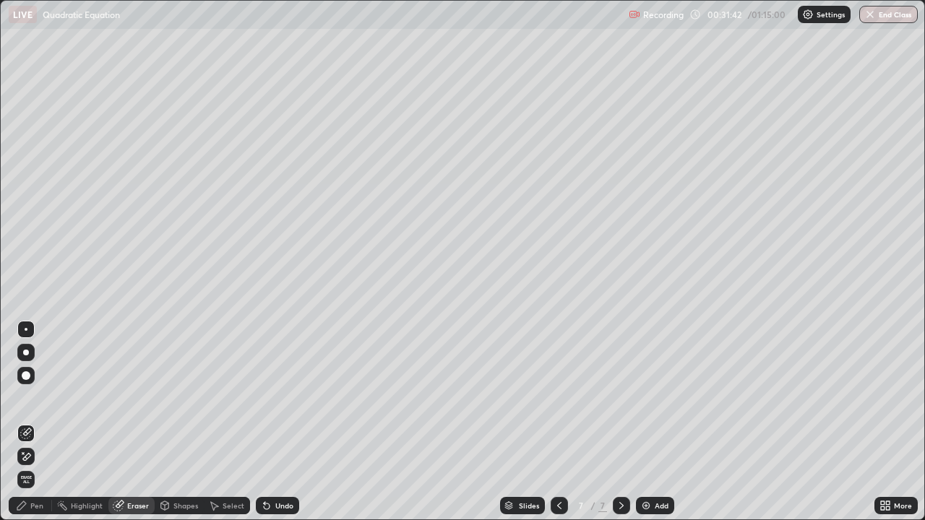
click at [39, 422] on div "Pen" at bounding box center [30, 505] width 43 height 17
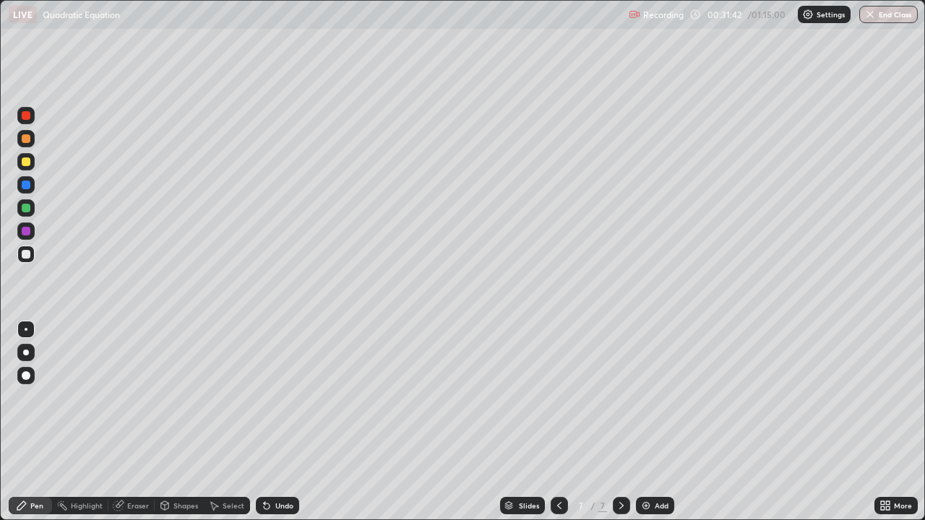
click at [40, 422] on div "Pen" at bounding box center [36, 505] width 13 height 7
click at [32, 262] on div at bounding box center [25, 254] width 17 height 23
click at [139, 422] on div "Eraser" at bounding box center [138, 505] width 22 height 7
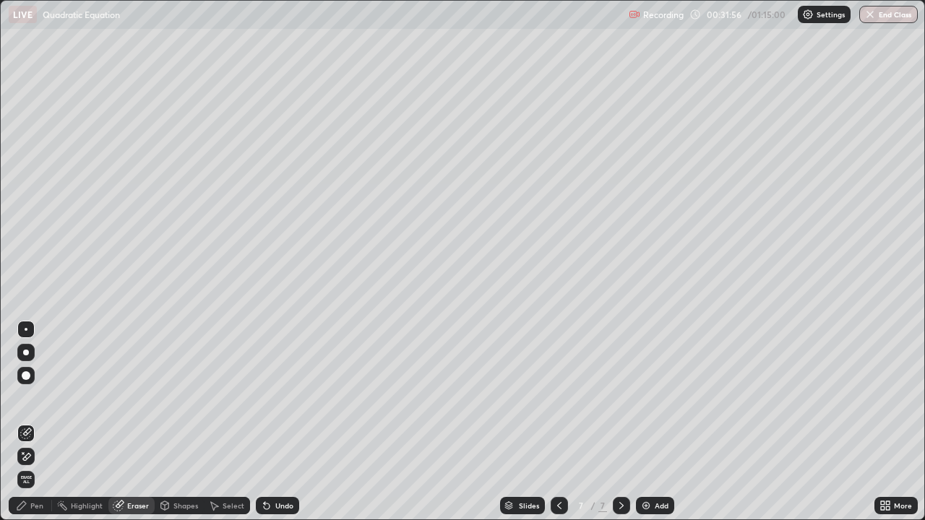
click at [39, 422] on div "Pen" at bounding box center [30, 505] width 43 height 17
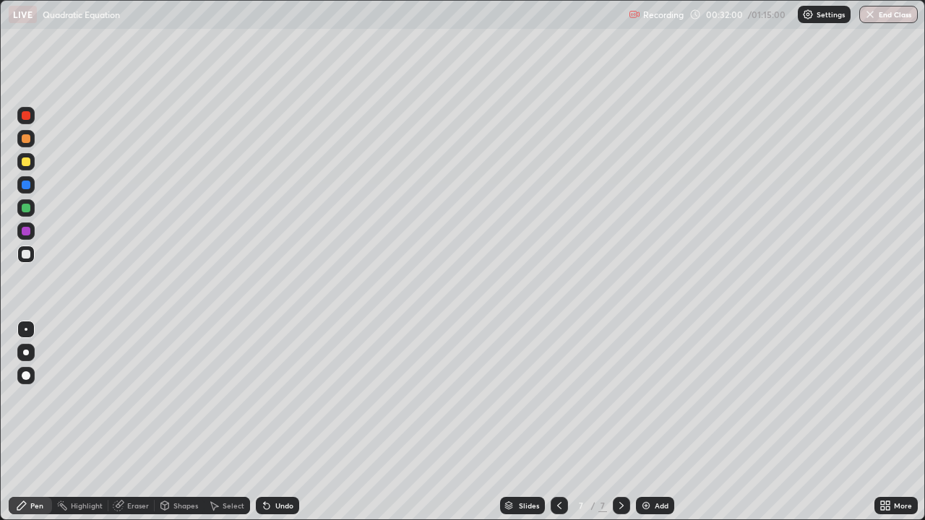
click at [31, 209] on div at bounding box center [25, 207] width 17 height 17
click at [27, 255] on div at bounding box center [26, 254] width 9 height 9
click at [33, 259] on div at bounding box center [25, 254] width 17 height 17
click at [643, 422] on img at bounding box center [646, 506] width 12 height 12
click at [25, 258] on div at bounding box center [26, 254] width 9 height 9
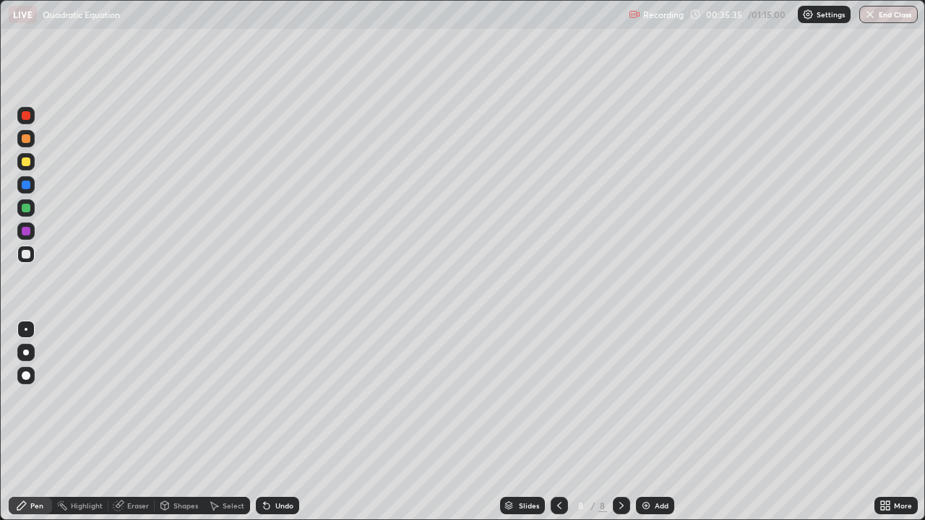
click at [26, 138] on div at bounding box center [26, 138] width 9 height 9
click at [27, 254] on div at bounding box center [26, 254] width 9 height 9
click at [126, 422] on div "Eraser" at bounding box center [131, 505] width 46 height 17
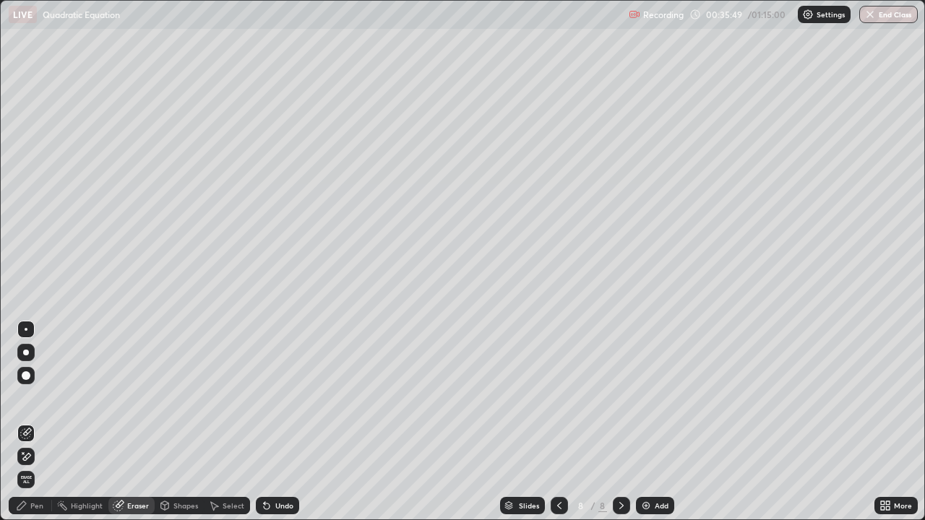
click at [37, 422] on div "Pen" at bounding box center [36, 505] width 13 height 7
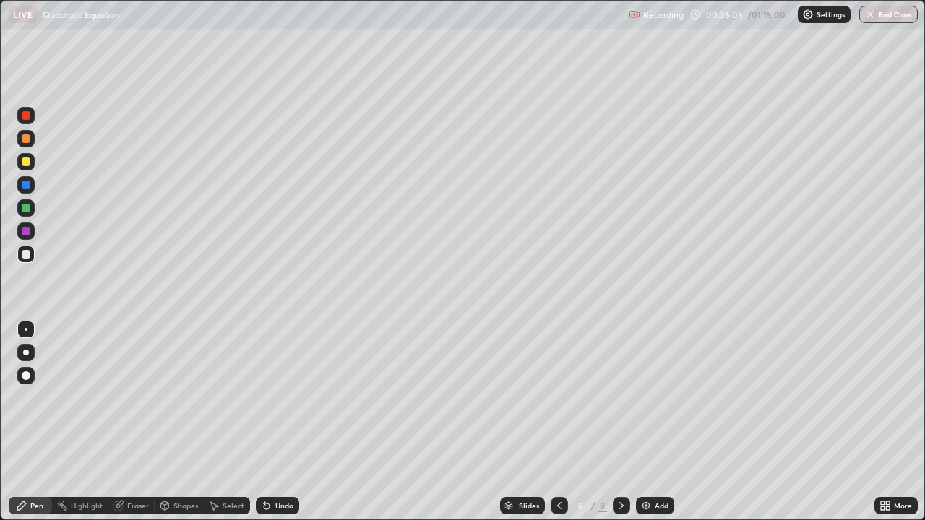
click at [136, 422] on div "Eraser" at bounding box center [138, 505] width 22 height 7
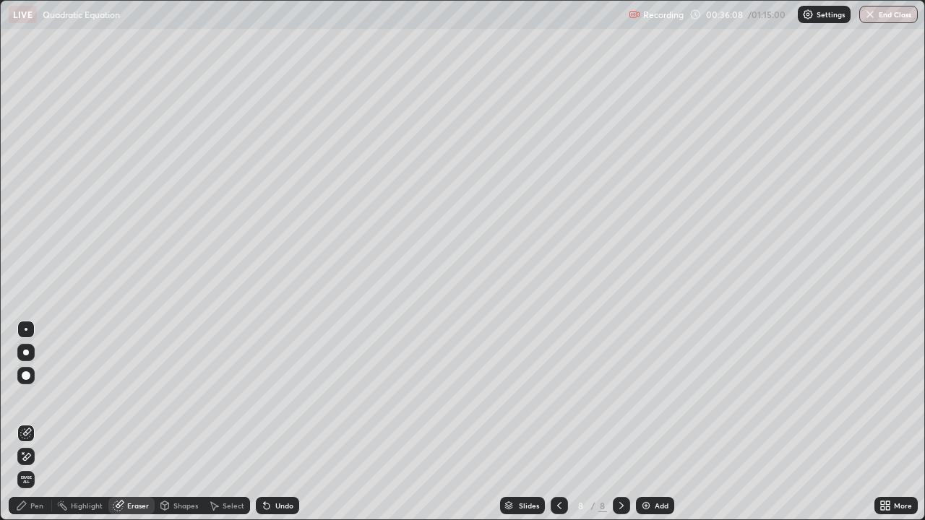
click at [40, 422] on div "Pen" at bounding box center [36, 505] width 13 height 7
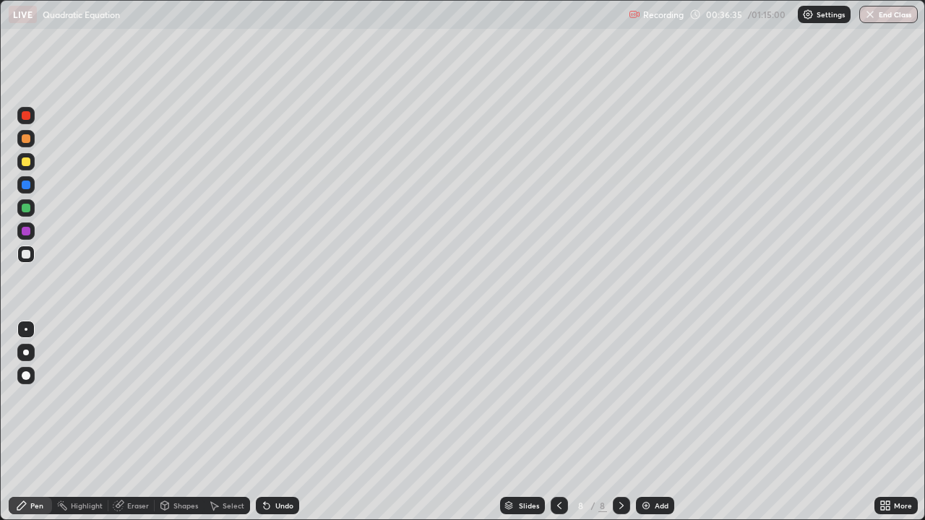
click at [31, 257] on div at bounding box center [25, 254] width 17 height 17
click at [31, 208] on div at bounding box center [25, 207] width 17 height 17
click at [27, 254] on div at bounding box center [26, 254] width 9 height 9
click at [27, 262] on div at bounding box center [25, 254] width 17 height 17
click at [34, 161] on div at bounding box center [25, 161] width 17 height 17
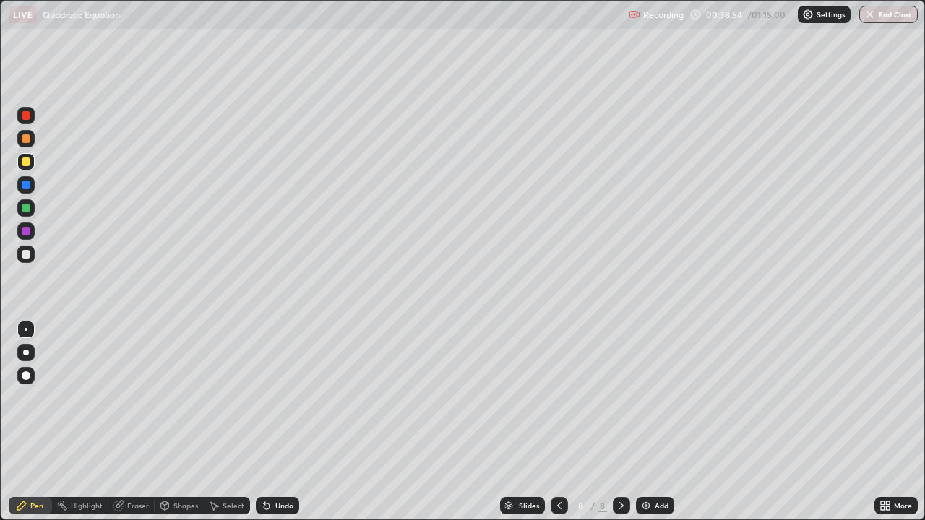
click at [27, 208] on div at bounding box center [26, 208] width 9 height 9
click at [33, 228] on div at bounding box center [25, 230] width 17 height 17
click at [25, 232] on div at bounding box center [26, 231] width 9 height 9
click at [28, 230] on div at bounding box center [26, 231] width 9 height 9
click at [25, 138] on div at bounding box center [26, 138] width 9 height 9
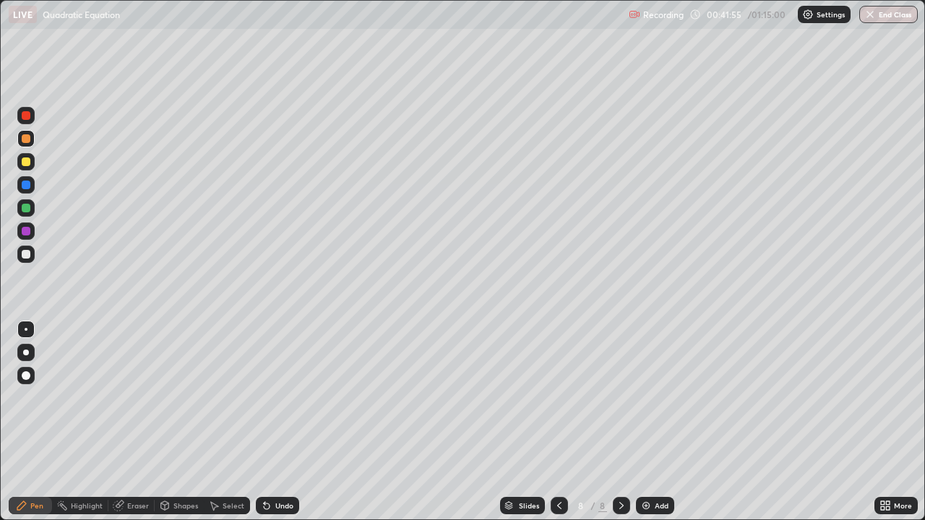
click at [126, 422] on div "Eraser" at bounding box center [131, 505] width 46 height 17
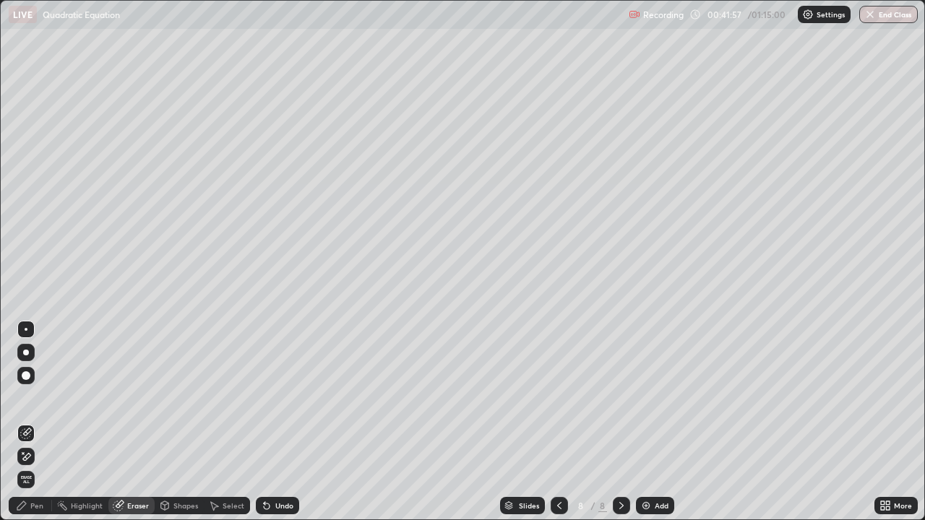
click at [39, 422] on div "Pen" at bounding box center [36, 505] width 13 height 7
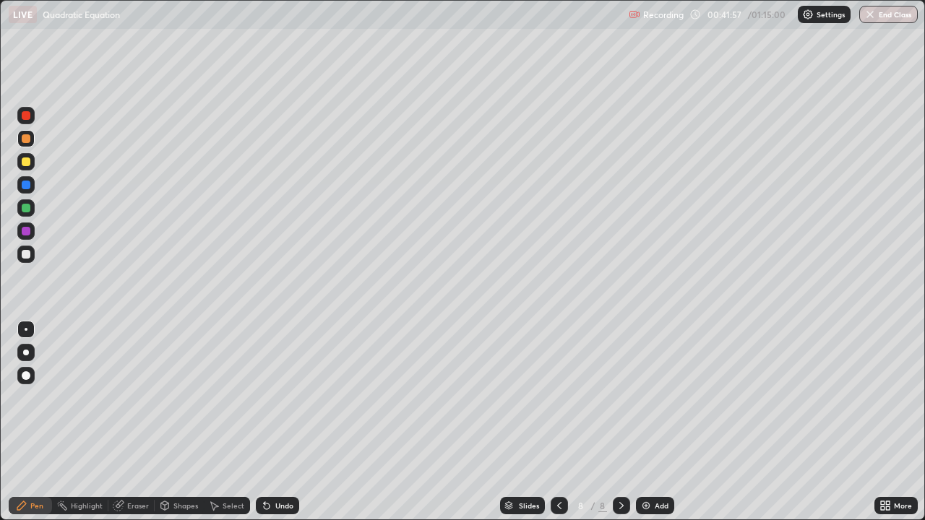
click at [27, 207] on div at bounding box center [26, 208] width 9 height 9
click at [653, 422] on div "Add" at bounding box center [655, 505] width 38 height 17
click at [27, 251] on div at bounding box center [26, 254] width 9 height 9
click at [553, 422] on div at bounding box center [558, 505] width 17 height 17
click at [620, 422] on icon at bounding box center [621, 506] width 12 height 12
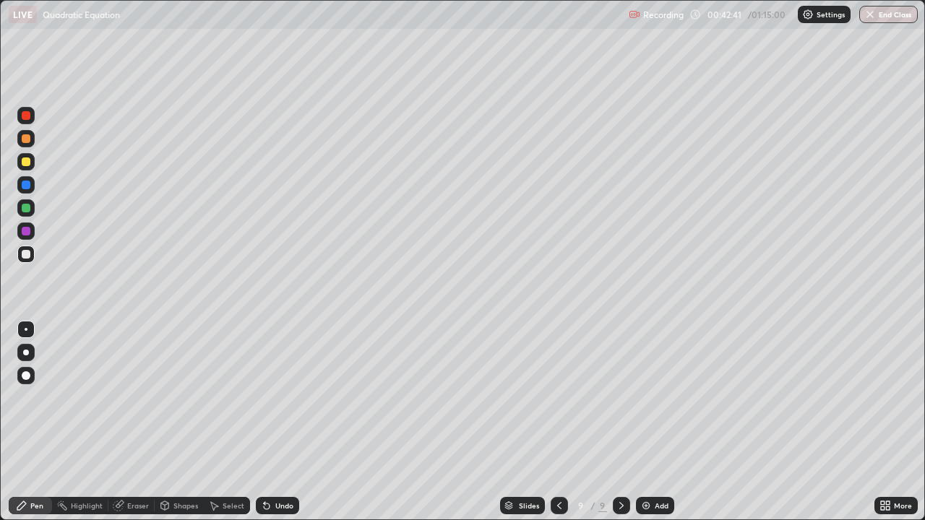
click at [26, 137] on div at bounding box center [26, 138] width 9 height 9
click at [25, 253] on div at bounding box center [26, 254] width 9 height 9
click at [26, 254] on div at bounding box center [26, 254] width 9 height 9
click at [26, 251] on div at bounding box center [26, 254] width 9 height 9
click at [129, 422] on div "Eraser" at bounding box center [131, 505] width 46 height 17
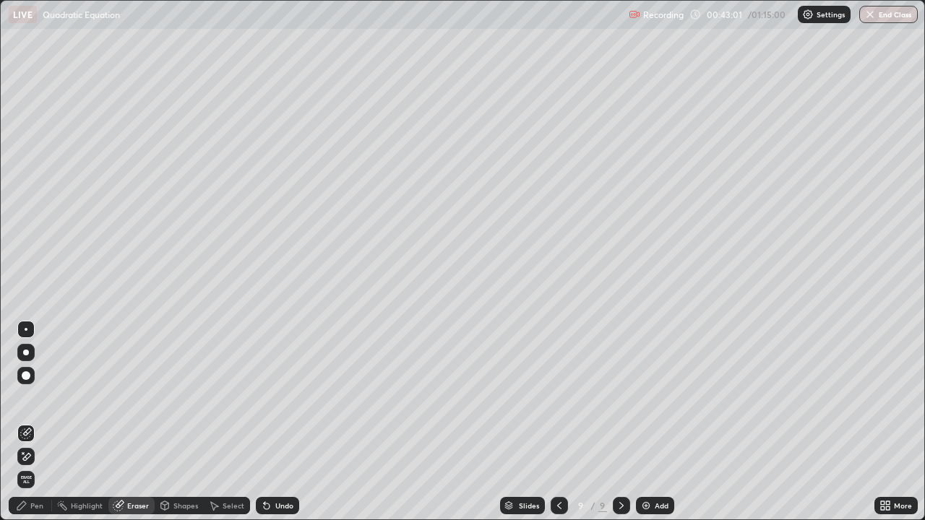
click at [35, 422] on div "Pen" at bounding box center [30, 505] width 43 height 17
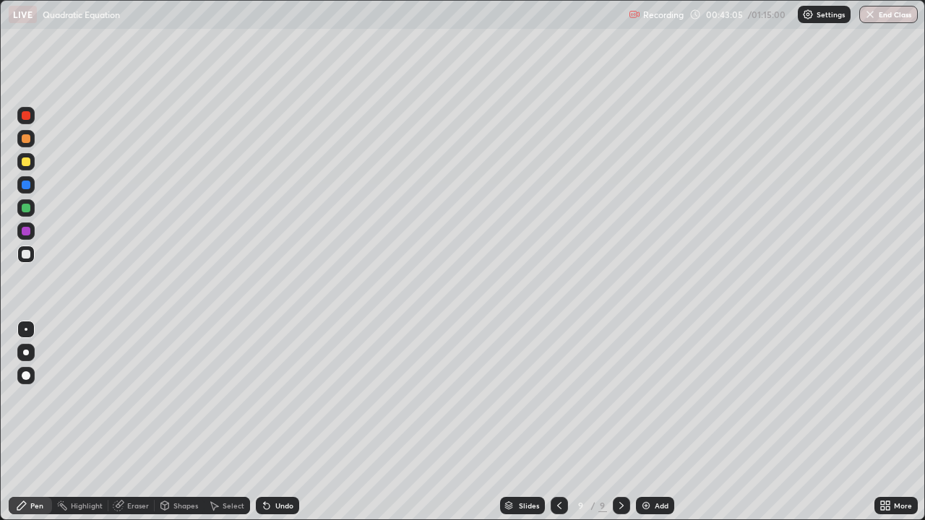
click at [558, 422] on icon at bounding box center [559, 506] width 12 height 12
click at [618, 422] on icon at bounding box center [621, 506] width 12 height 12
click at [27, 254] on div at bounding box center [26, 254] width 9 height 9
click at [398, 422] on div "Slides 9 / 9 Add" at bounding box center [586, 505] width 575 height 29
click at [558, 422] on icon at bounding box center [559, 506] width 12 height 12
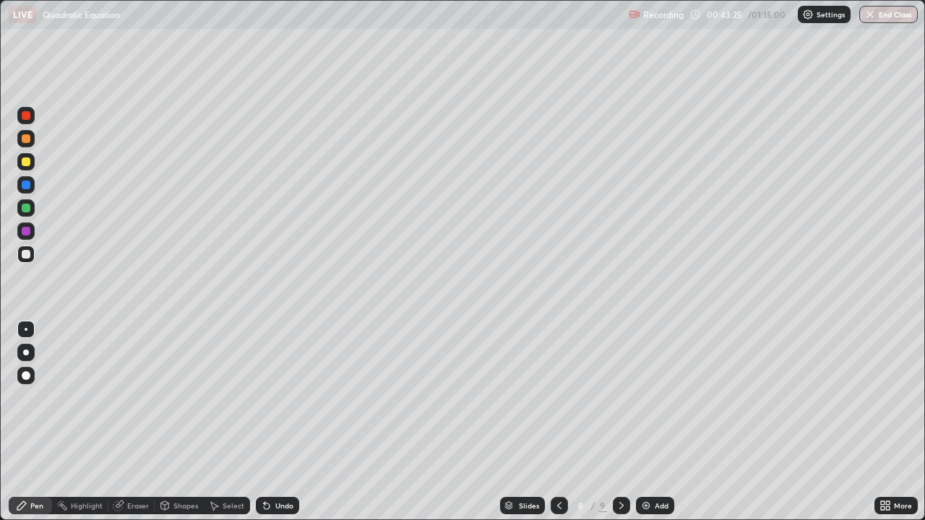
click at [30, 212] on div at bounding box center [25, 207] width 17 height 17
click at [26, 209] on div at bounding box center [26, 208] width 9 height 9
click at [619, 422] on icon at bounding box center [621, 505] width 4 height 7
click at [30, 160] on div at bounding box center [26, 161] width 9 height 9
click at [32, 229] on div at bounding box center [25, 230] width 17 height 17
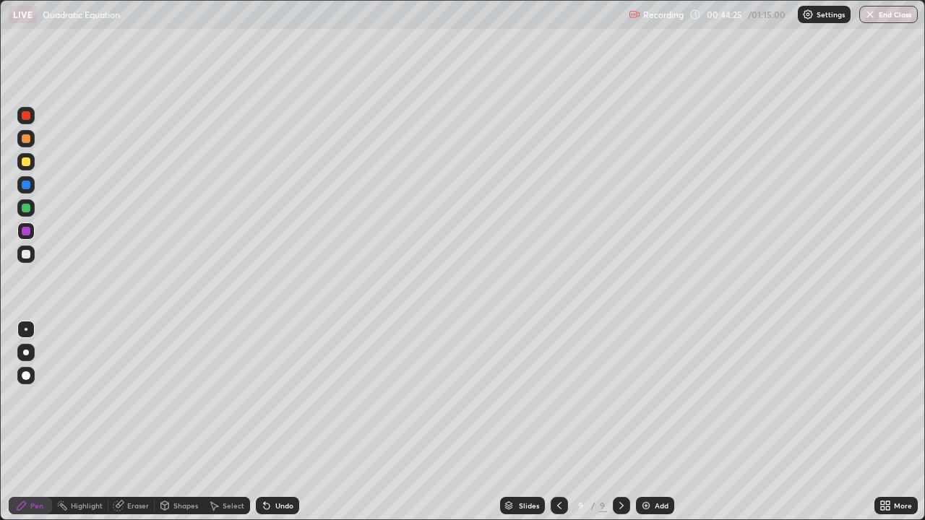
click at [31, 254] on div at bounding box center [25, 254] width 17 height 17
click at [34, 209] on div at bounding box center [25, 207] width 17 height 17
click at [557, 422] on icon at bounding box center [559, 505] width 4 height 7
click at [622, 422] on icon at bounding box center [621, 506] width 12 height 12
click at [654, 422] on div "Add" at bounding box center [655, 505] width 38 height 17
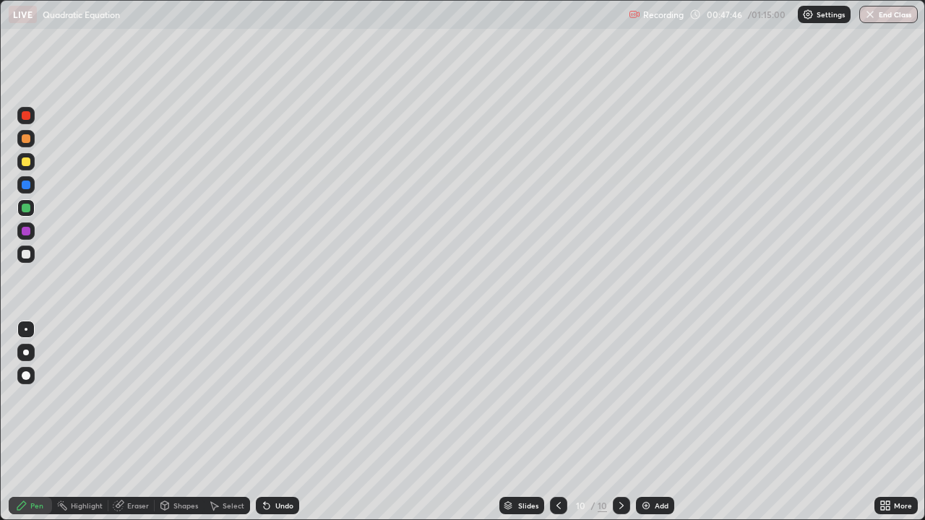
click at [27, 139] on div at bounding box center [26, 138] width 9 height 9
click at [25, 162] on div at bounding box center [26, 161] width 9 height 9
click at [29, 254] on div at bounding box center [26, 254] width 9 height 9
click at [26, 254] on div at bounding box center [26, 254] width 9 height 9
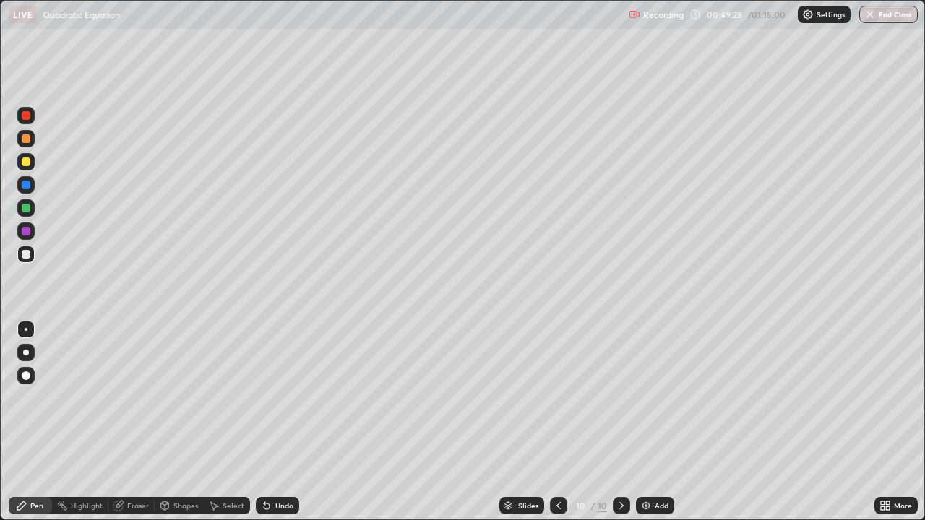
click at [26, 256] on div at bounding box center [26, 254] width 9 height 9
click at [27, 206] on div at bounding box center [26, 208] width 9 height 9
click at [27, 254] on div at bounding box center [26, 254] width 9 height 9
click at [24, 139] on div at bounding box center [26, 138] width 9 height 9
click at [31, 257] on div at bounding box center [25, 254] width 17 height 17
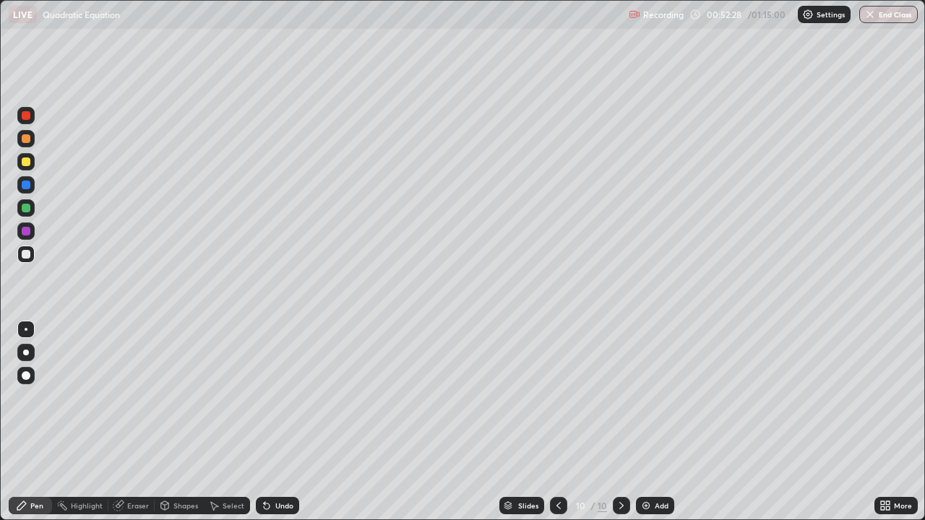
click at [32, 252] on div at bounding box center [25, 254] width 17 height 17
click at [129, 422] on div "Eraser" at bounding box center [138, 505] width 22 height 7
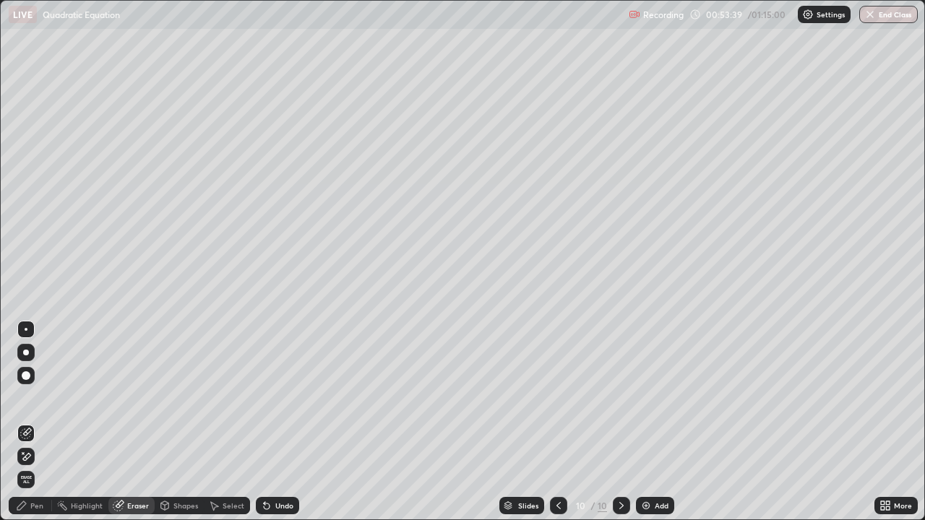
click at [38, 422] on div "Pen" at bounding box center [36, 505] width 13 height 7
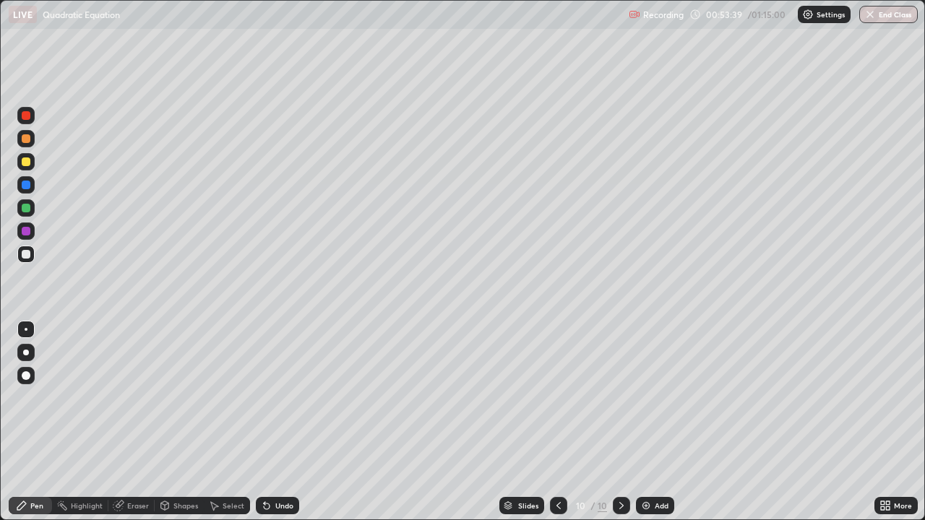
click at [27, 254] on div at bounding box center [26, 254] width 9 height 9
click at [28, 231] on div at bounding box center [26, 231] width 9 height 9
click at [31, 256] on div at bounding box center [25, 254] width 17 height 17
click at [22, 260] on div at bounding box center [25, 254] width 17 height 17
click at [642, 422] on img at bounding box center [646, 506] width 12 height 12
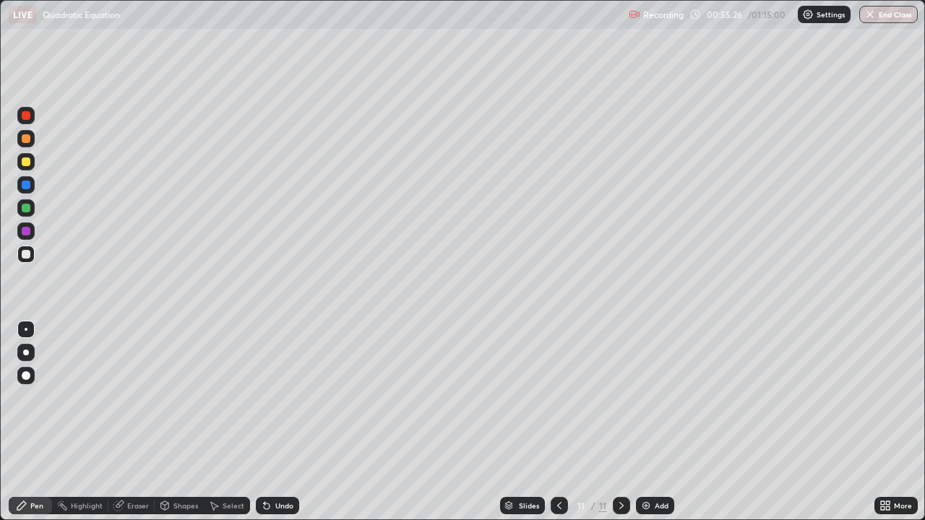
click at [25, 253] on div at bounding box center [26, 254] width 9 height 9
click at [558, 422] on icon at bounding box center [559, 506] width 12 height 12
click at [620, 422] on icon at bounding box center [621, 506] width 12 height 12
click at [29, 253] on div at bounding box center [26, 254] width 9 height 9
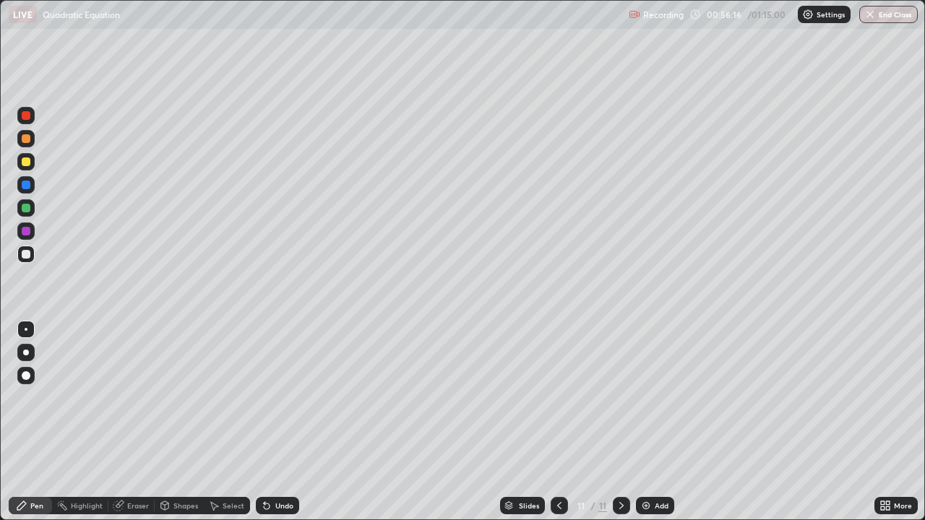
click at [28, 252] on div at bounding box center [26, 254] width 9 height 9
click at [22, 256] on div at bounding box center [25, 254] width 17 height 17
click at [140, 422] on div "Eraser" at bounding box center [138, 505] width 22 height 7
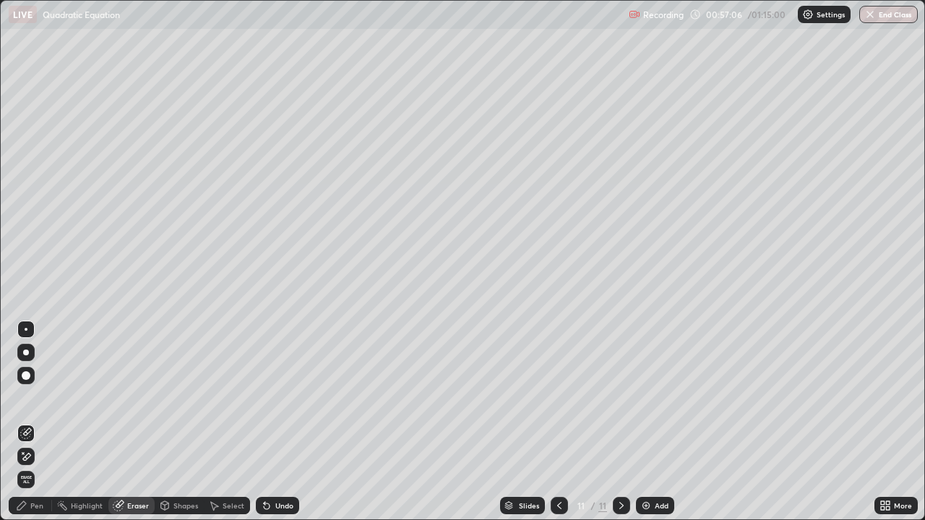
click at [41, 422] on div "Pen" at bounding box center [36, 505] width 13 height 7
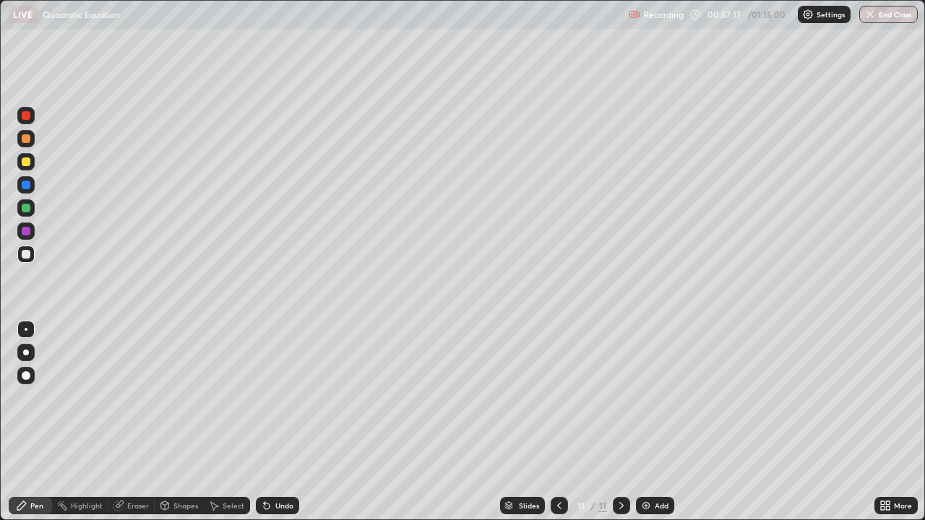
click at [20, 256] on div at bounding box center [25, 254] width 17 height 17
click at [22, 209] on div at bounding box center [26, 208] width 9 height 9
click at [33, 249] on div at bounding box center [25, 254] width 17 height 17
click at [144, 422] on div "Eraser" at bounding box center [138, 505] width 22 height 7
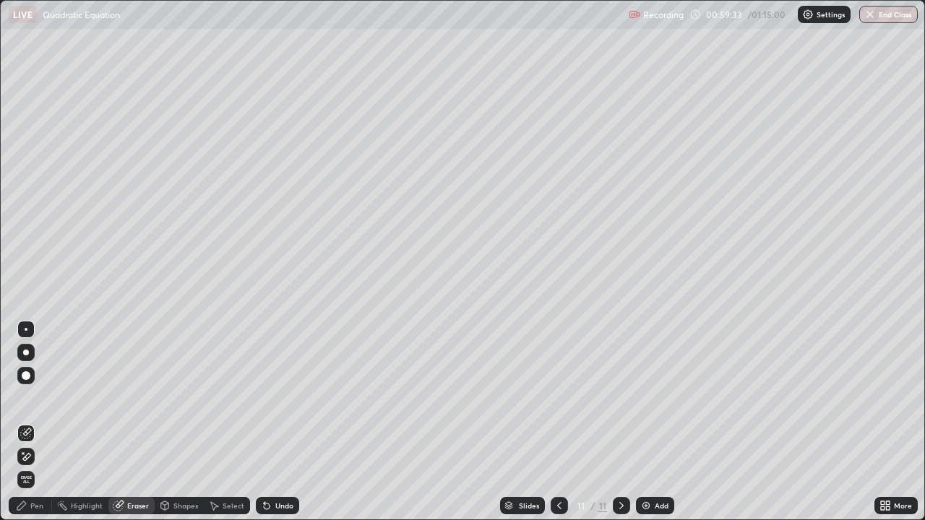
click at [39, 422] on div "Pen" at bounding box center [36, 505] width 13 height 7
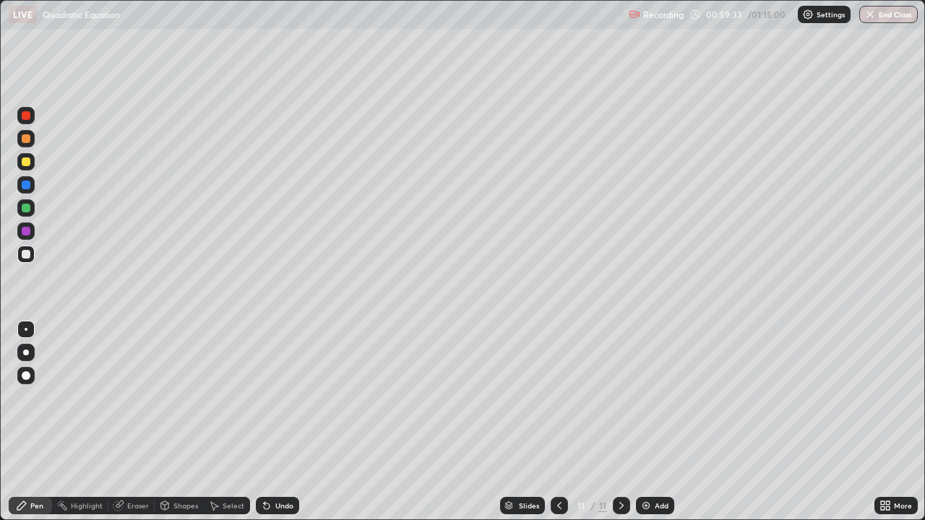
click at [27, 257] on div at bounding box center [26, 254] width 9 height 9
click at [558, 422] on icon at bounding box center [559, 506] width 12 height 12
click at [620, 422] on div at bounding box center [620, 505] width 17 height 17
click at [27, 254] on div at bounding box center [26, 254] width 9 height 9
click at [27, 211] on div at bounding box center [26, 208] width 9 height 9
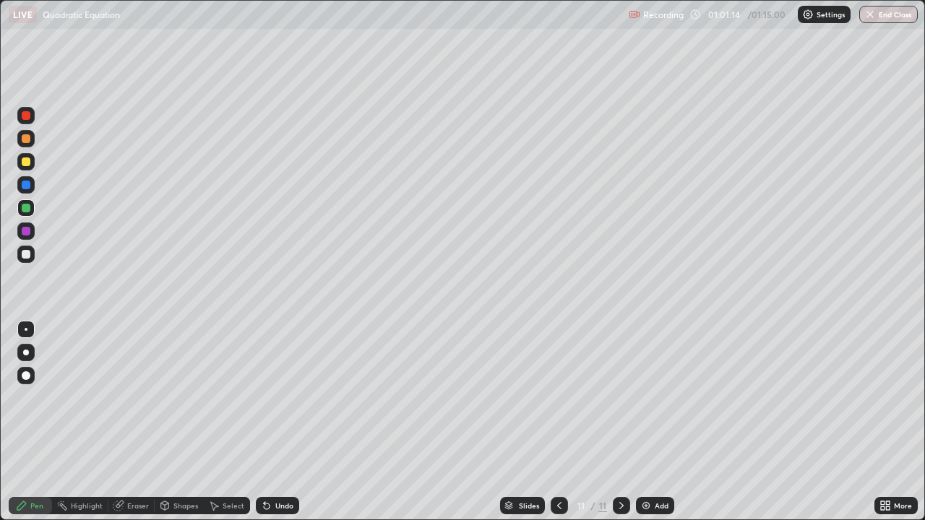
click at [25, 163] on div at bounding box center [26, 161] width 9 height 9
click at [656, 422] on div "Add" at bounding box center [655, 505] width 38 height 17
click at [27, 256] on div at bounding box center [26, 254] width 9 height 9
click at [27, 141] on div at bounding box center [26, 138] width 9 height 9
click at [139, 422] on div "Eraser" at bounding box center [131, 505] width 46 height 17
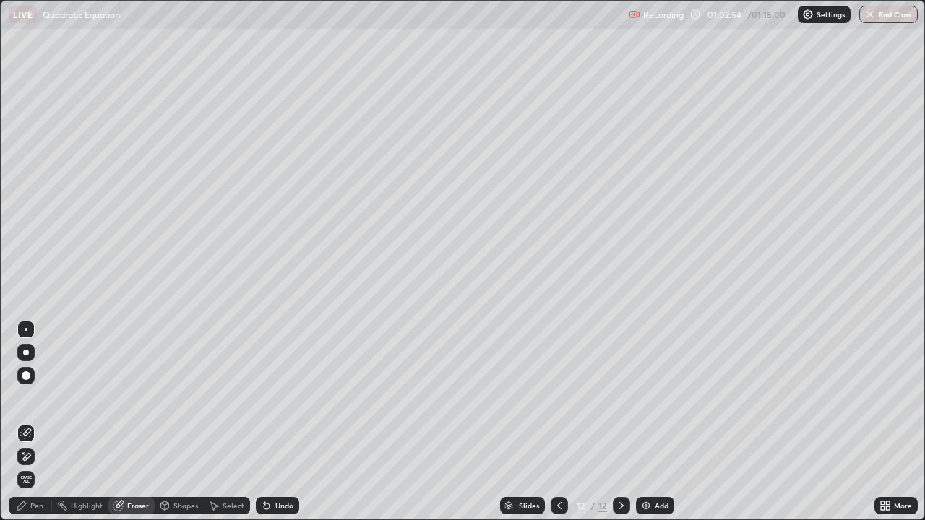
click at [43, 422] on div "Pen" at bounding box center [30, 505] width 43 height 17
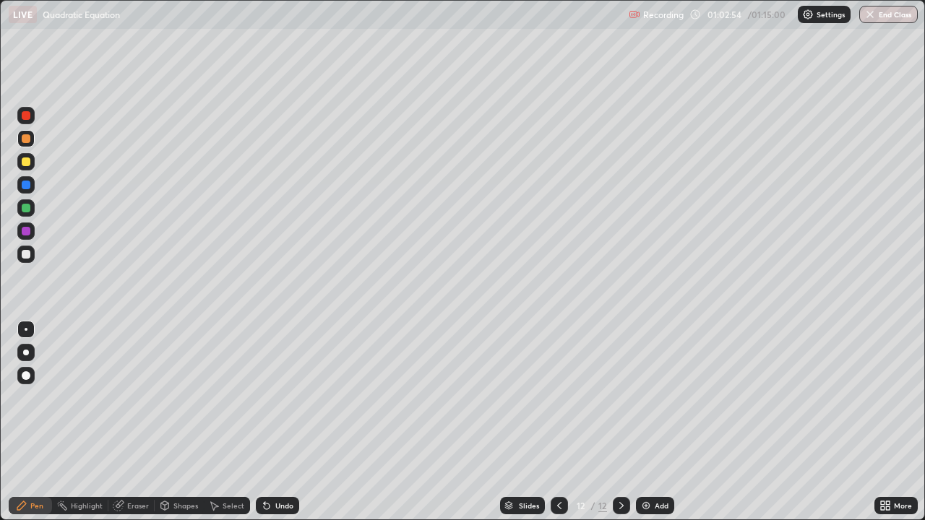
click at [29, 160] on div at bounding box center [26, 161] width 9 height 9
click at [29, 141] on div at bounding box center [26, 138] width 9 height 9
click at [26, 255] on div at bounding box center [26, 254] width 9 height 9
click at [28, 254] on div at bounding box center [26, 254] width 9 height 9
click at [30, 254] on div at bounding box center [26, 254] width 9 height 9
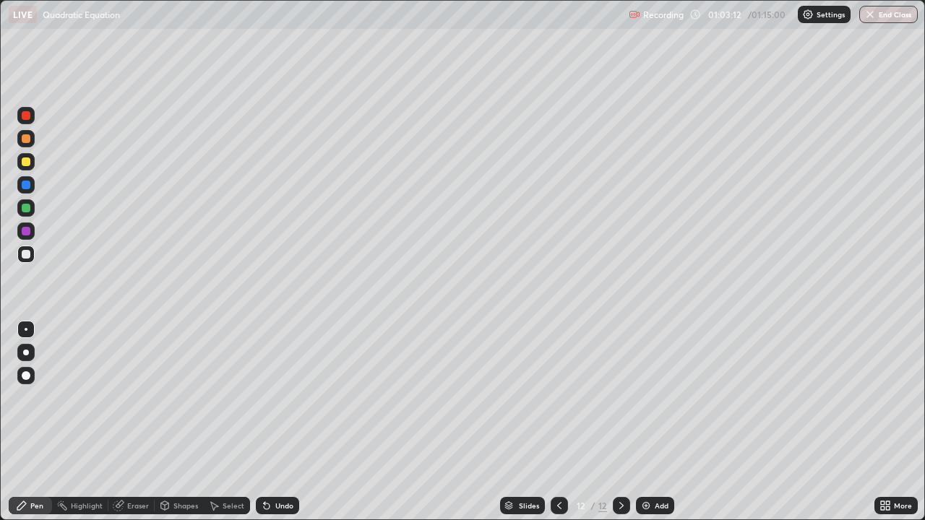
click at [138, 422] on div "Eraser" at bounding box center [138, 505] width 22 height 7
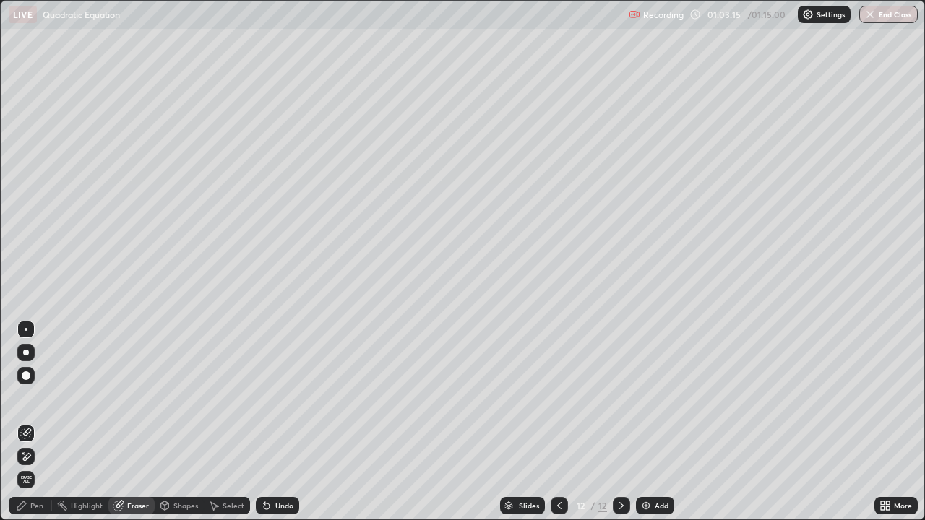
click at [45, 422] on div "Pen" at bounding box center [30, 505] width 43 height 17
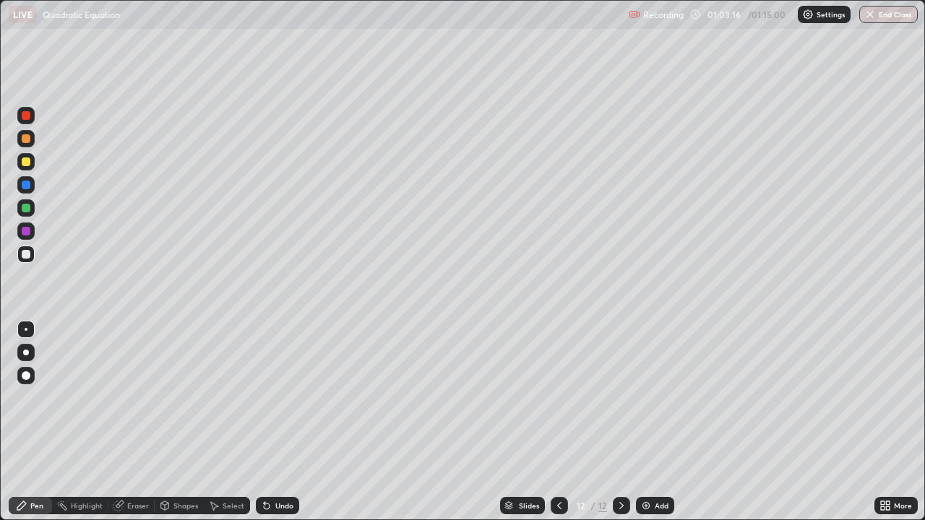
click at [27, 255] on div at bounding box center [26, 254] width 9 height 9
click at [142, 422] on div "Eraser" at bounding box center [131, 505] width 46 height 17
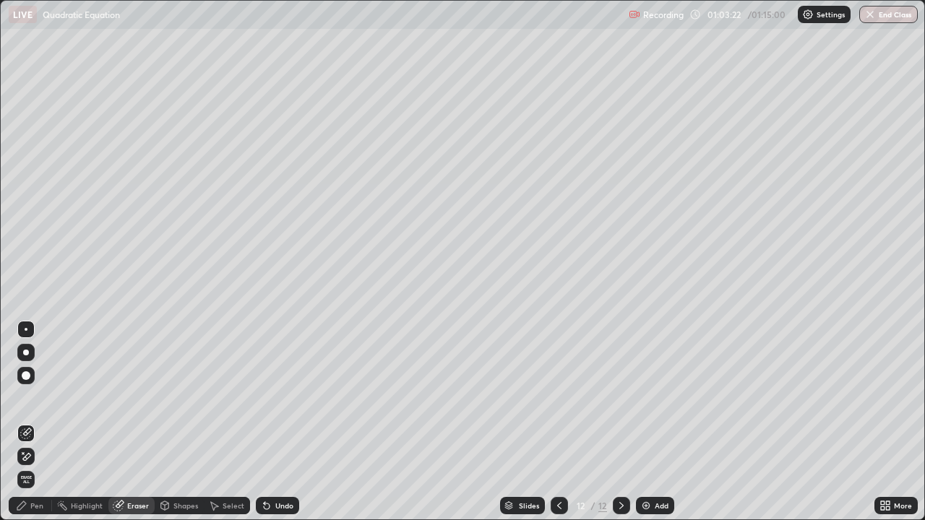
click at [33, 422] on div "Pen" at bounding box center [30, 505] width 43 height 17
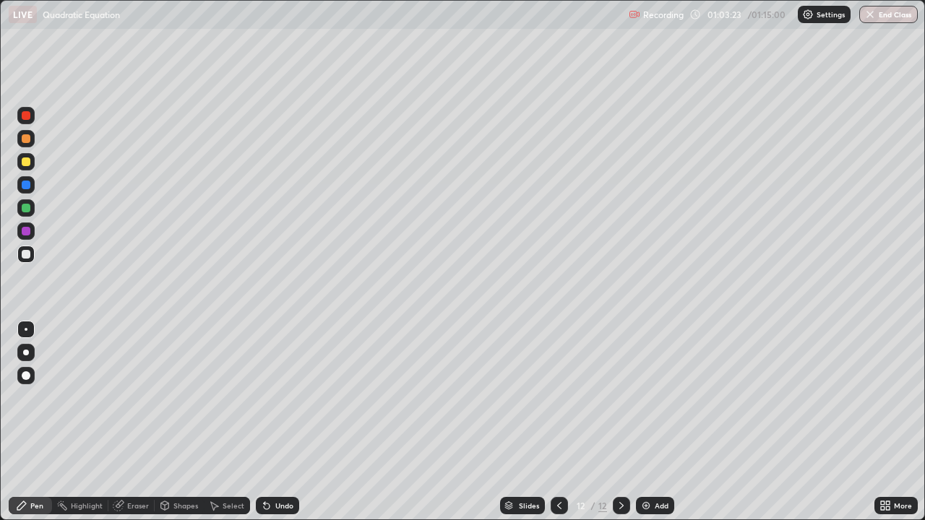
click at [25, 258] on div at bounding box center [26, 254] width 9 height 9
click at [22, 258] on div at bounding box center [25, 254] width 17 height 17
click at [23, 255] on div at bounding box center [26, 254] width 9 height 9
click at [138, 422] on div "Eraser" at bounding box center [138, 505] width 22 height 7
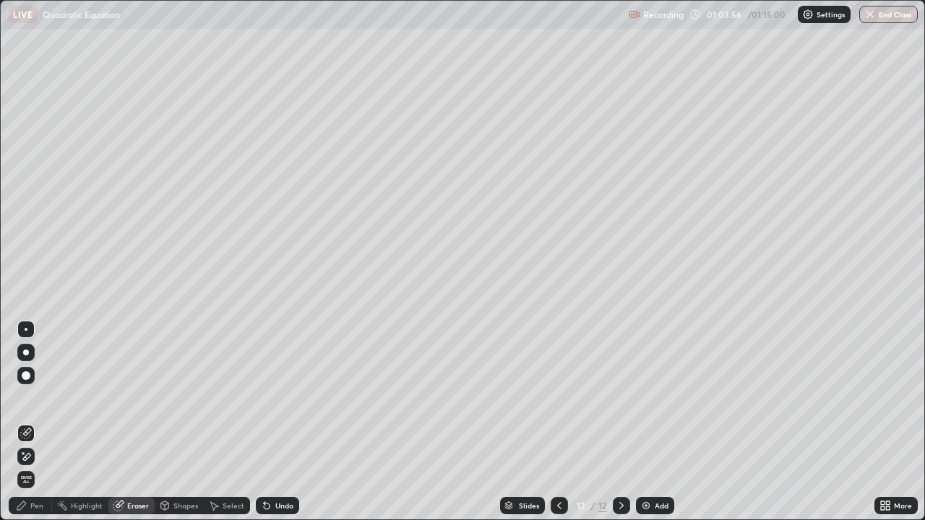
click at [39, 422] on div "Pen" at bounding box center [30, 505] width 43 height 17
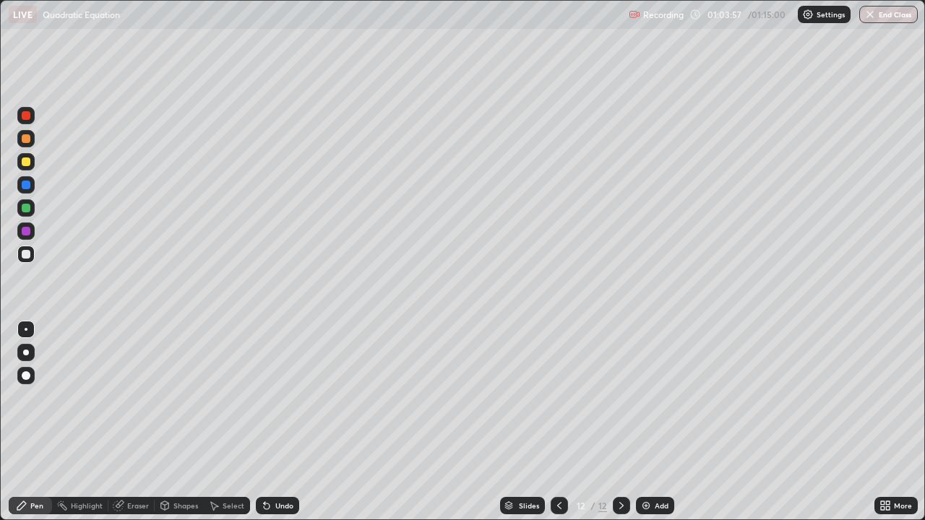
click at [27, 256] on div at bounding box center [26, 254] width 9 height 9
click at [130, 422] on div "Eraser" at bounding box center [138, 505] width 22 height 7
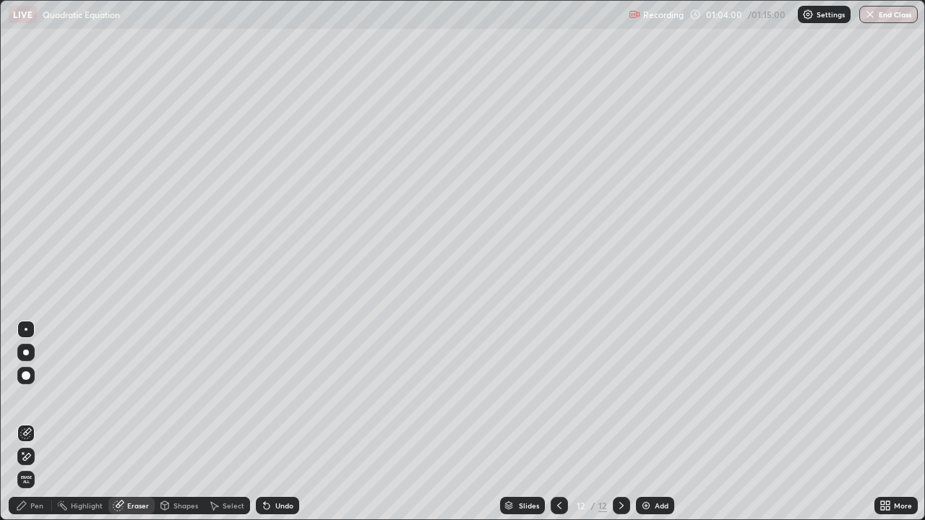
click at [40, 422] on div "Pen" at bounding box center [36, 505] width 13 height 7
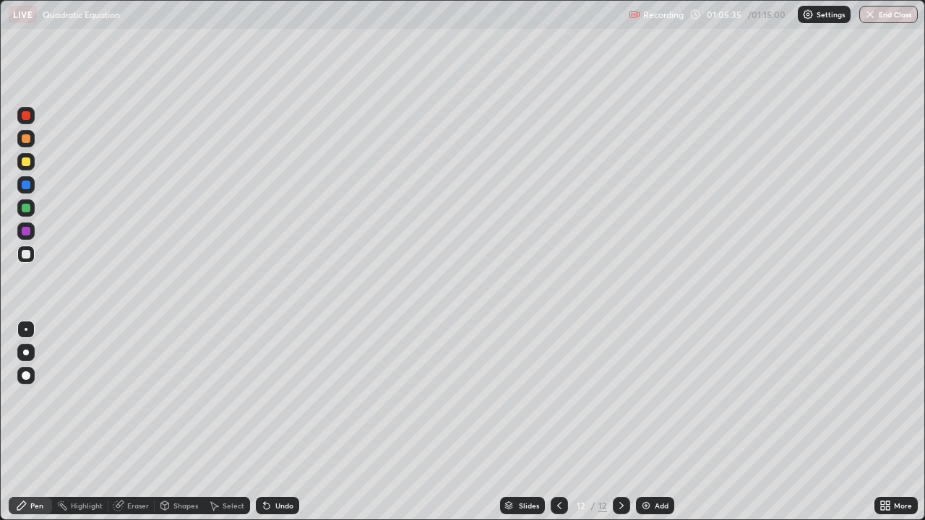
click at [128, 422] on div "Eraser" at bounding box center [131, 505] width 46 height 17
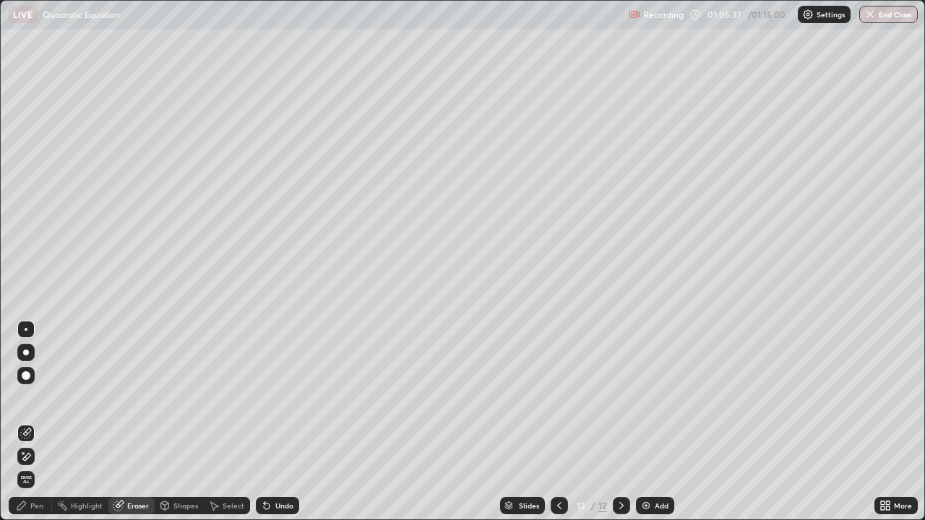
click at [31, 422] on div "Pen" at bounding box center [30, 505] width 43 height 17
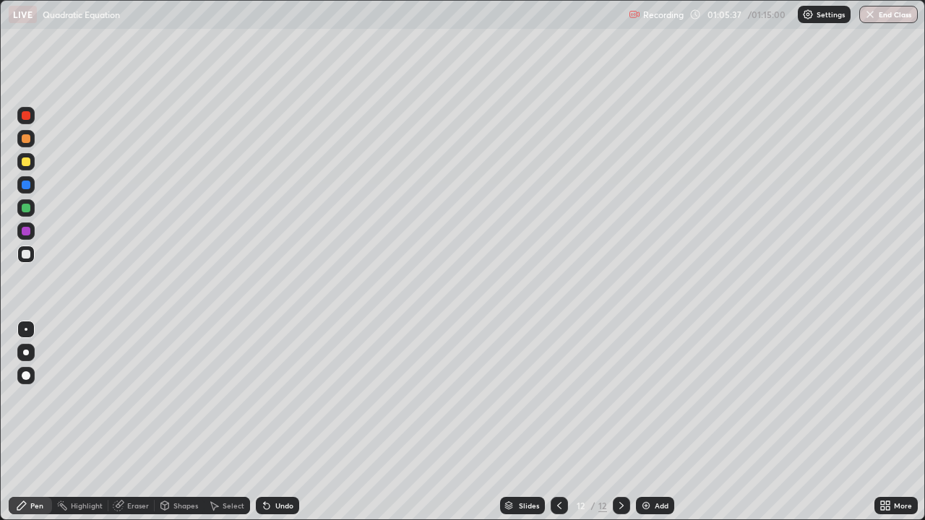
click at [30, 251] on div at bounding box center [25, 254] width 17 height 17
click at [141, 422] on div "Eraser" at bounding box center [138, 505] width 22 height 7
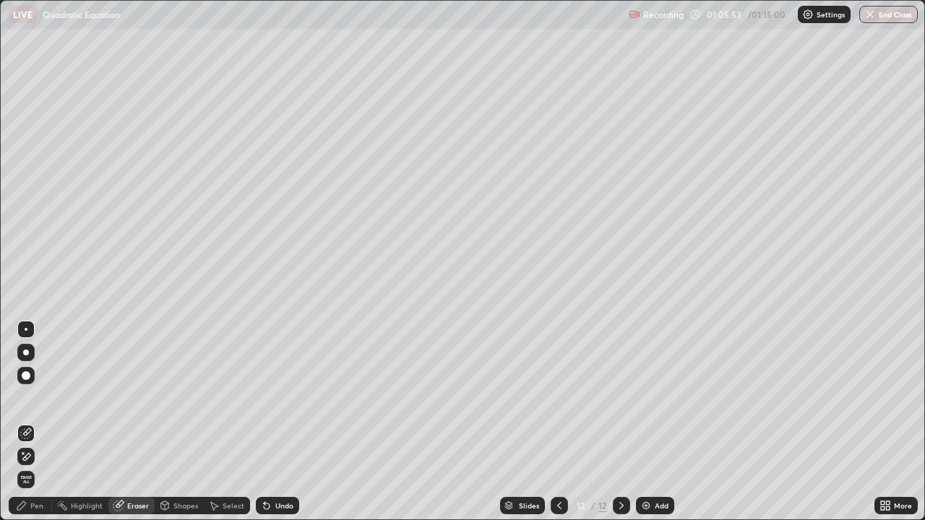
click at [43, 422] on div "Pen" at bounding box center [30, 505] width 43 height 17
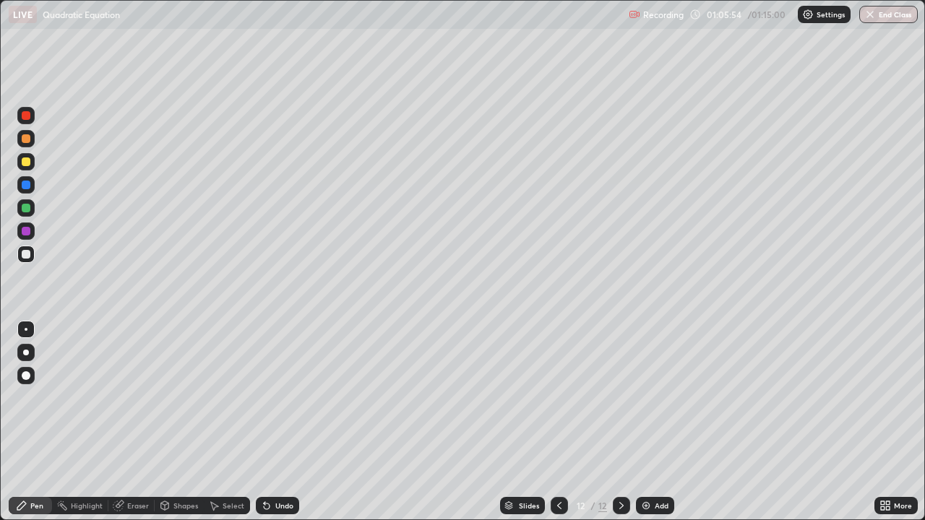
click at [33, 253] on div at bounding box center [25, 254] width 17 height 17
click at [27, 208] on div at bounding box center [26, 208] width 9 height 9
click at [141, 422] on div "Eraser" at bounding box center [131, 505] width 46 height 17
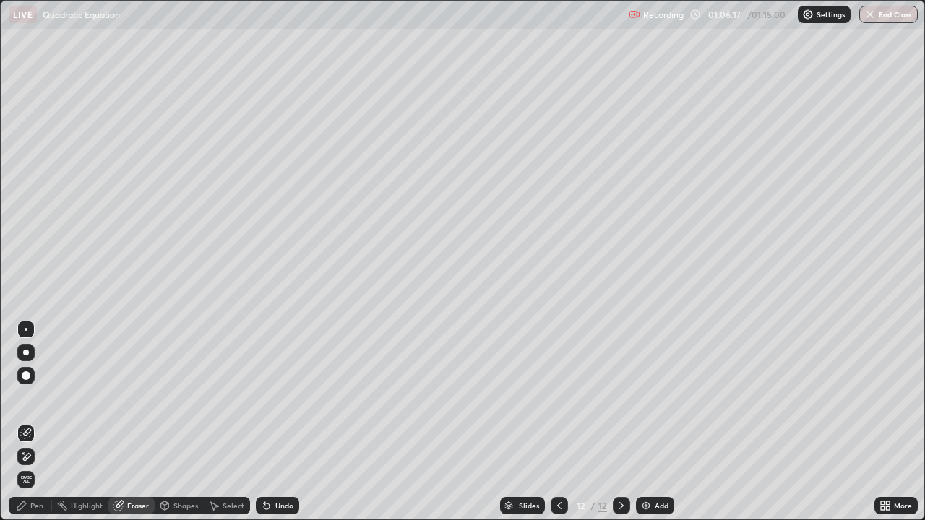
click at [41, 422] on div "Pen" at bounding box center [36, 505] width 13 height 7
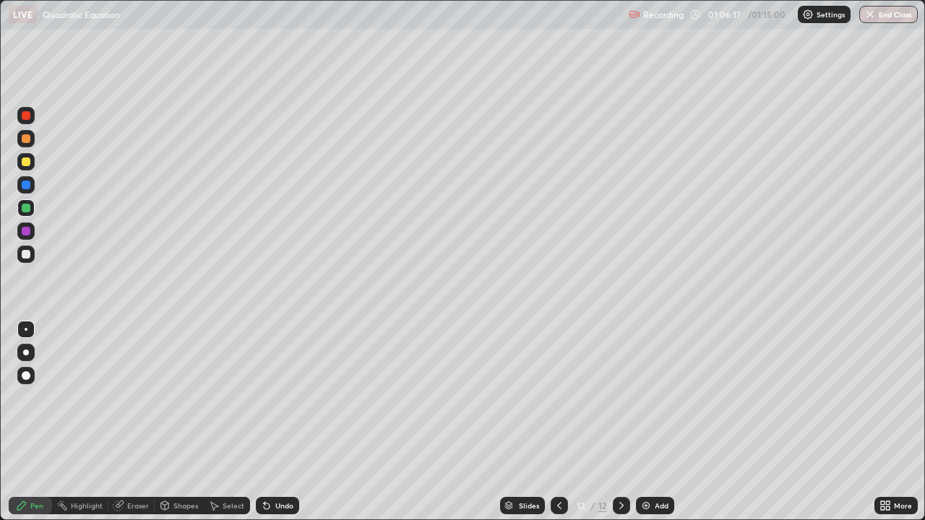
click at [33, 255] on div at bounding box center [25, 254] width 17 height 17
click at [27, 142] on div at bounding box center [26, 138] width 9 height 9
click at [34, 256] on div at bounding box center [25, 254] width 17 height 17
click at [32, 256] on div at bounding box center [25, 254] width 17 height 17
click at [640, 422] on img at bounding box center [646, 506] width 12 height 12
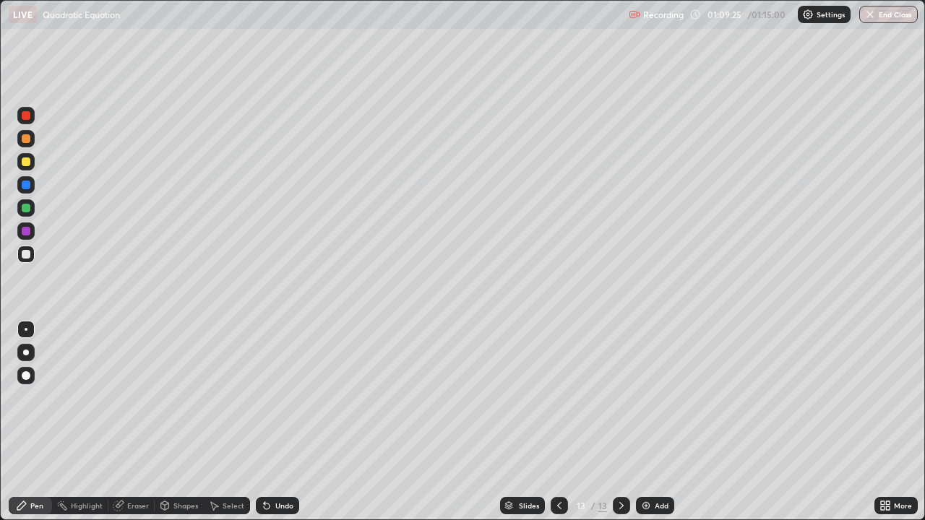
click at [25, 256] on div at bounding box center [26, 254] width 9 height 9
click at [551, 422] on div at bounding box center [558, 505] width 17 height 17
click at [618, 422] on icon at bounding box center [621, 506] width 12 height 12
click at [551, 422] on div at bounding box center [558, 505] width 17 height 17
click at [620, 422] on icon at bounding box center [621, 506] width 12 height 12
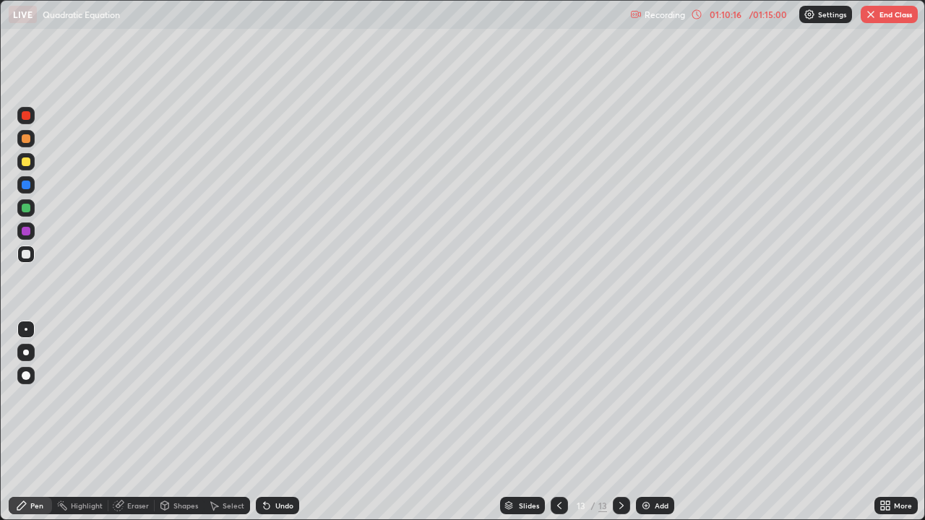
click at [143, 422] on div "Eraser" at bounding box center [138, 505] width 22 height 7
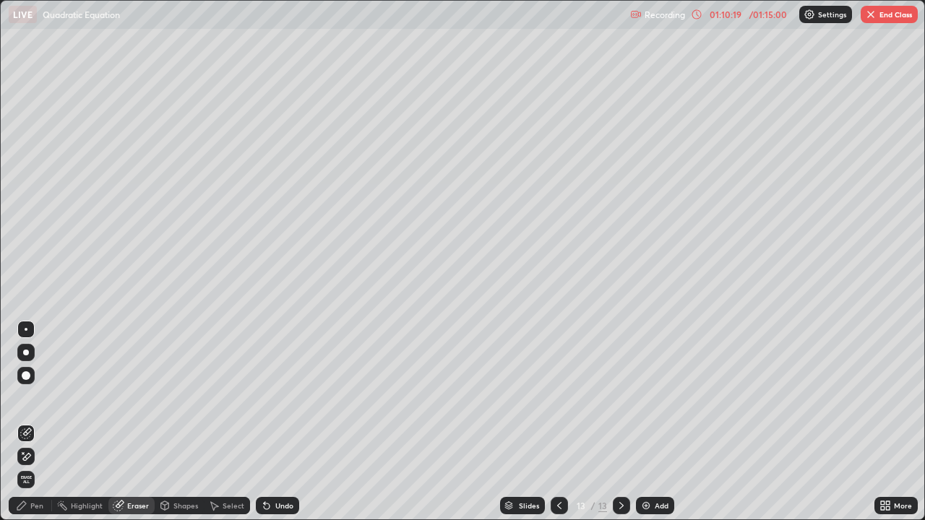
click at [44, 422] on div "Pen" at bounding box center [30, 505] width 43 height 17
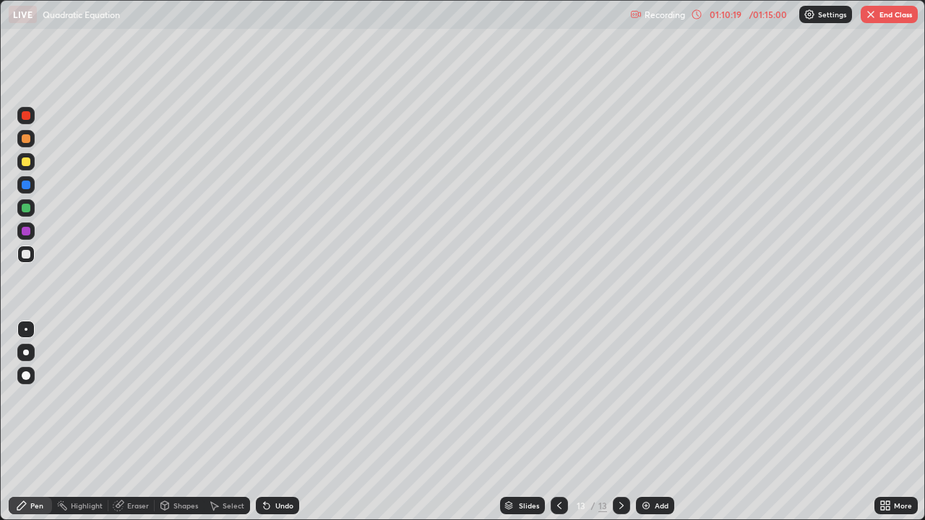
click at [34, 254] on div at bounding box center [25, 254] width 17 height 17
click at [30, 256] on div at bounding box center [26, 254] width 9 height 9
click at [24, 256] on div at bounding box center [26, 254] width 9 height 9
click at [28, 207] on div at bounding box center [26, 208] width 9 height 9
click at [27, 260] on div at bounding box center [25, 254] width 17 height 17
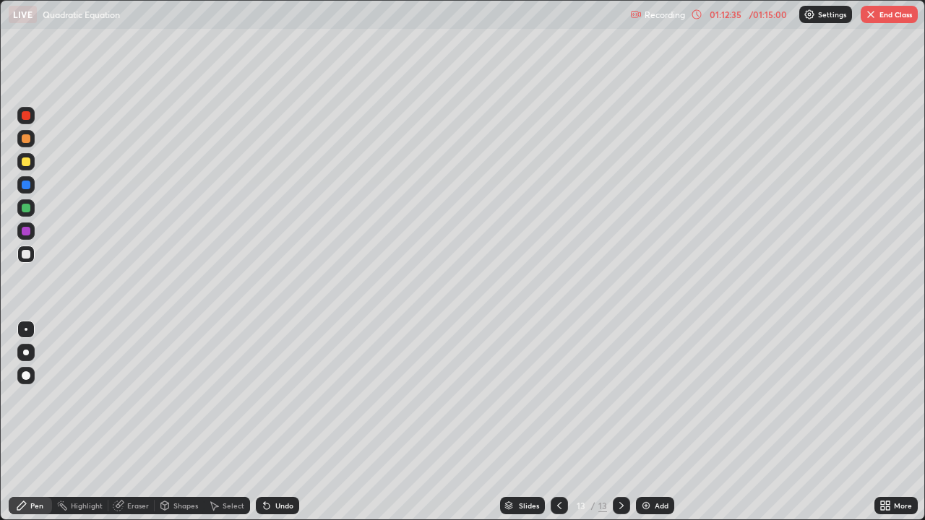
click at [134, 422] on div "Eraser" at bounding box center [131, 505] width 46 height 17
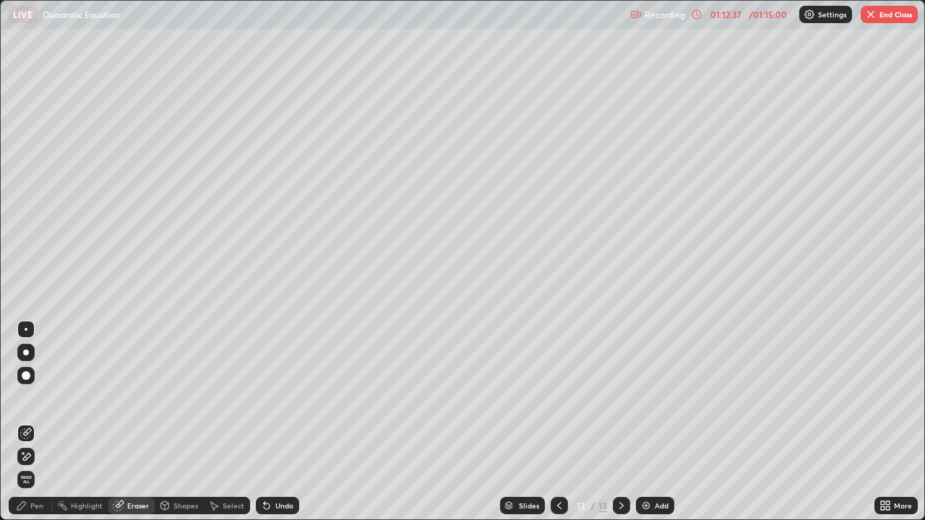
click at [45, 422] on div "Pen" at bounding box center [30, 505] width 43 height 17
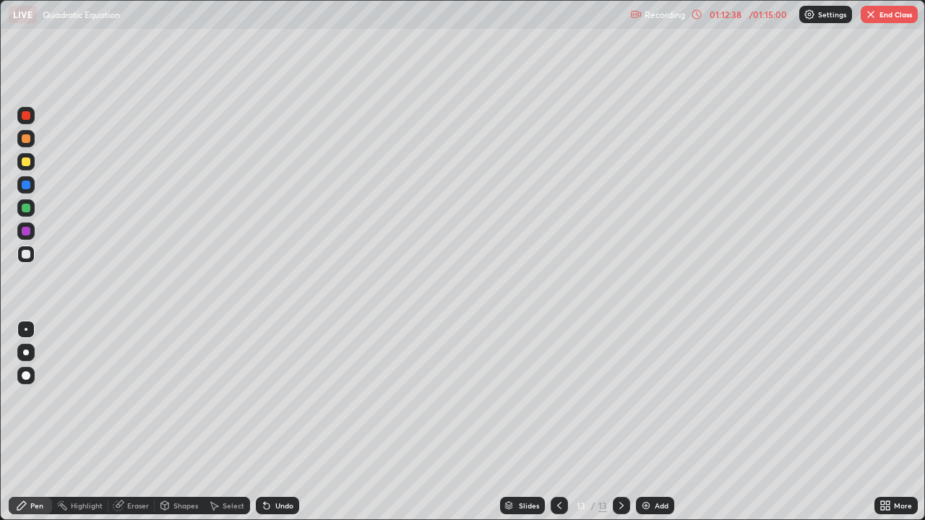
click at [33, 254] on div at bounding box center [25, 254] width 17 height 17
click at [144, 422] on div "Eraser" at bounding box center [131, 505] width 46 height 17
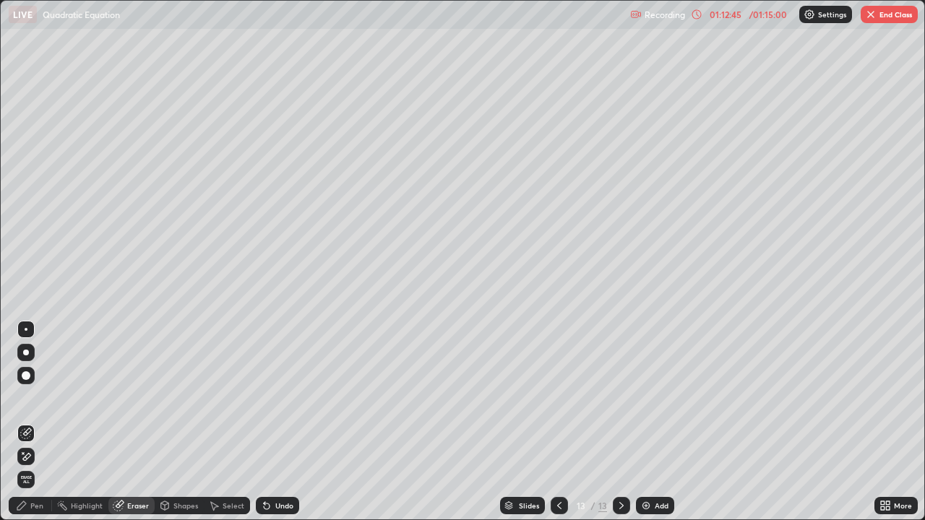
click at [42, 422] on div "Pen" at bounding box center [30, 505] width 43 height 17
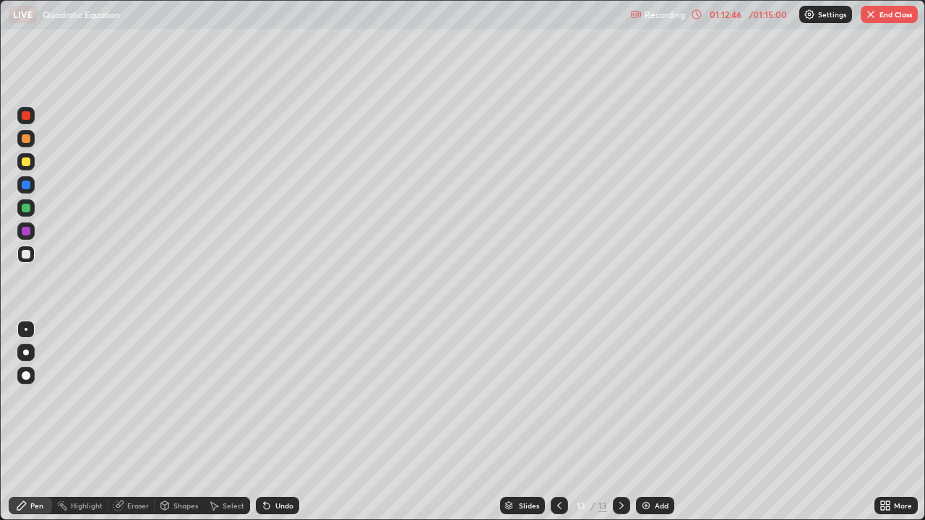
click at [32, 255] on div at bounding box center [25, 254] width 17 height 17
click at [644, 422] on img at bounding box center [646, 506] width 12 height 12
click at [30, 254] on div at bounding box center [26, 254] width 9 height 9
click at [29, 165] on div at bounding box center [26, 161] width 9 height 9
click at [557, 422] on div at bounding box center [558, 505] width 17 height 17
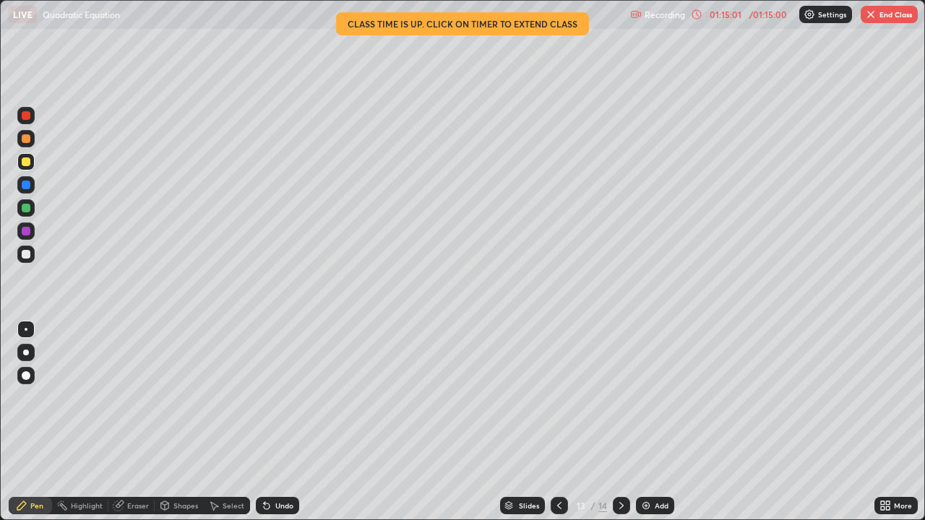
click at [620, 422] on icon at bounding box center [621, 506] width 12 height 12
click at [556, 422] on icon at bounding box center [559, 506] width 12 height 12
click at [621, 422] on icon at bounding box center [621, 506] width 12 height 12
click at [30, 255] on div at bounding box center [26, 254] width 9 height 9
click at [137, 422] on div "Eraser" at bounding box center [131, 505] width 46 height 17
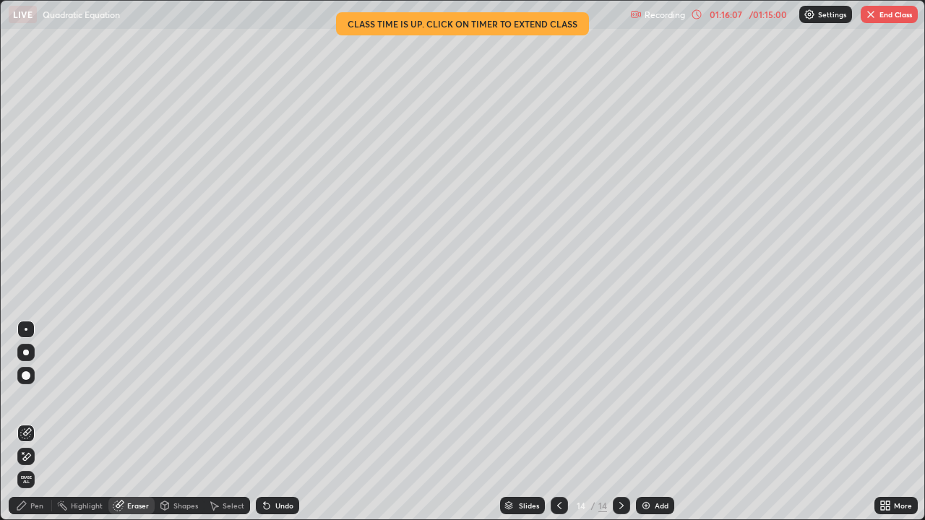
click at [41, 422] on div "Pen" at bounding box center [30, 505] width 43 height 17
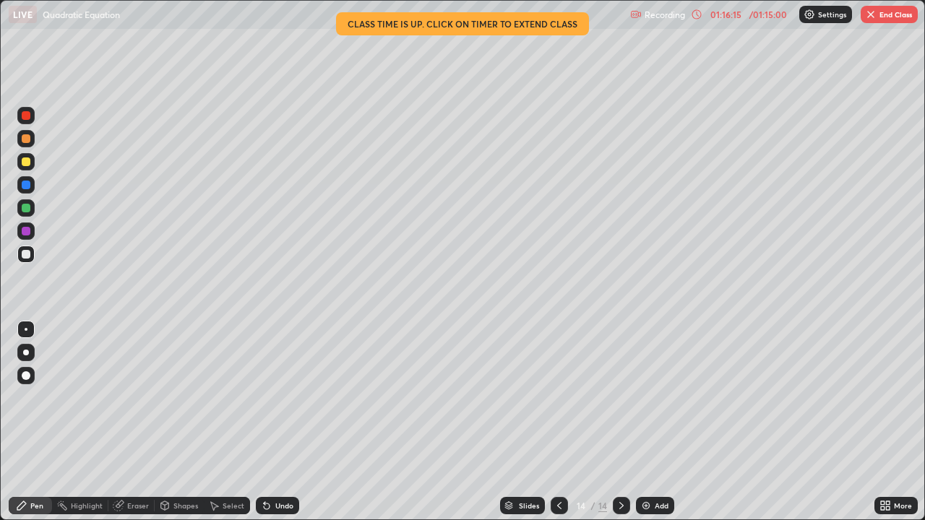
click at [137, 422] on div "Eraser" at bounding box center [138, 505] width 22 height 7
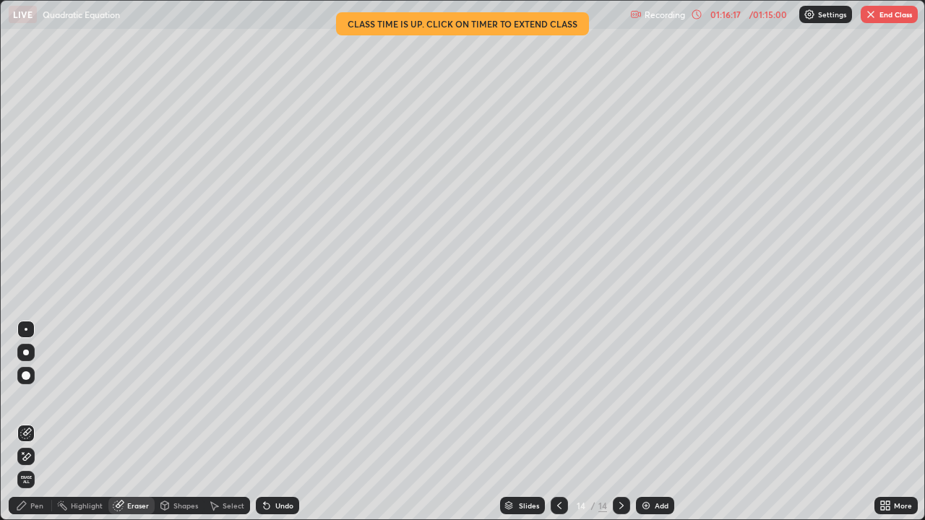
click at [40, 422] on div "Pen" at bounding box center [30, 505] width 43 height 17
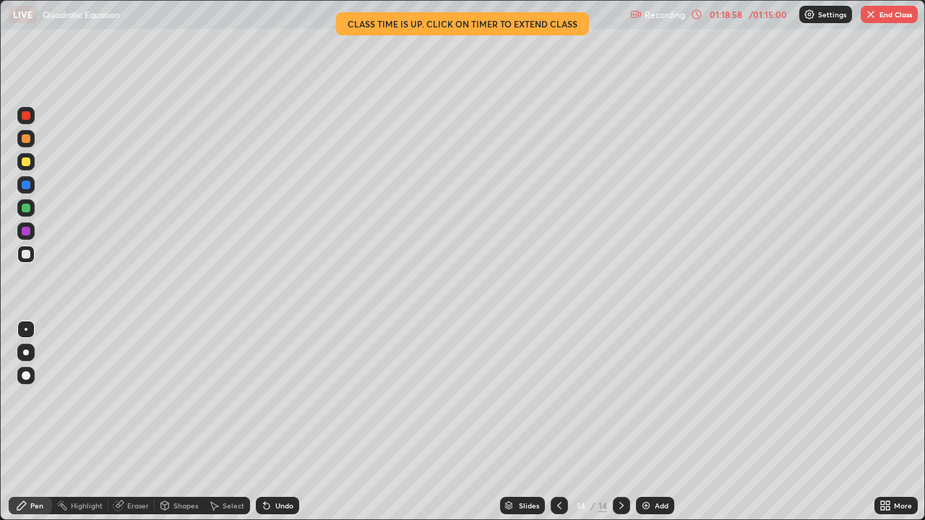
click at [147, 422] on div "Eraser" at bounding box center [138, 505] width 22 height 7
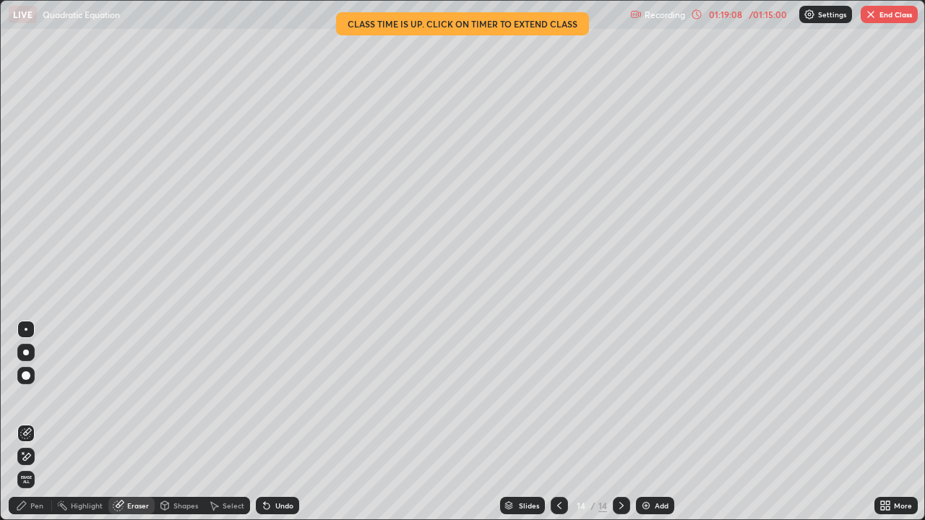
click at [886, 13] on button "End Class" at bounding box center [888, 14] width 57 height 17
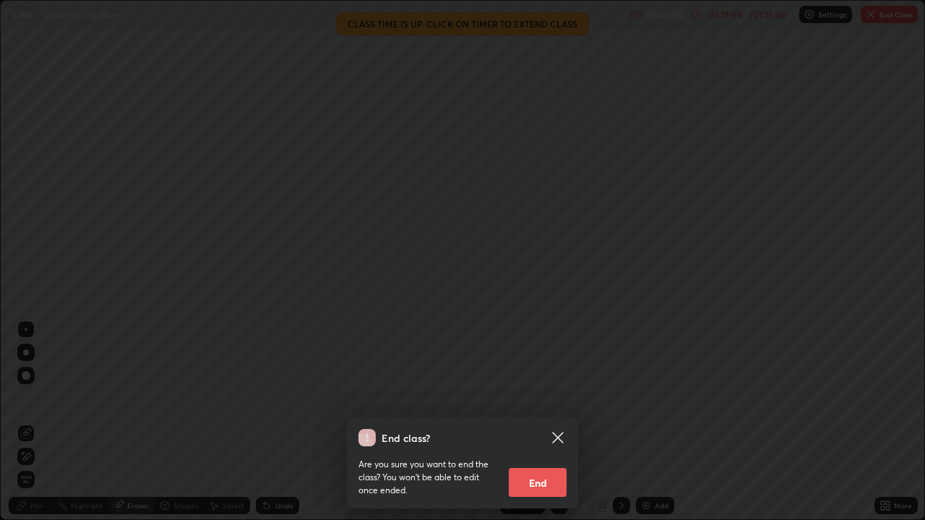
click at [555, 422] on button "End" at bounding box center [537, 482] width 58 height 29
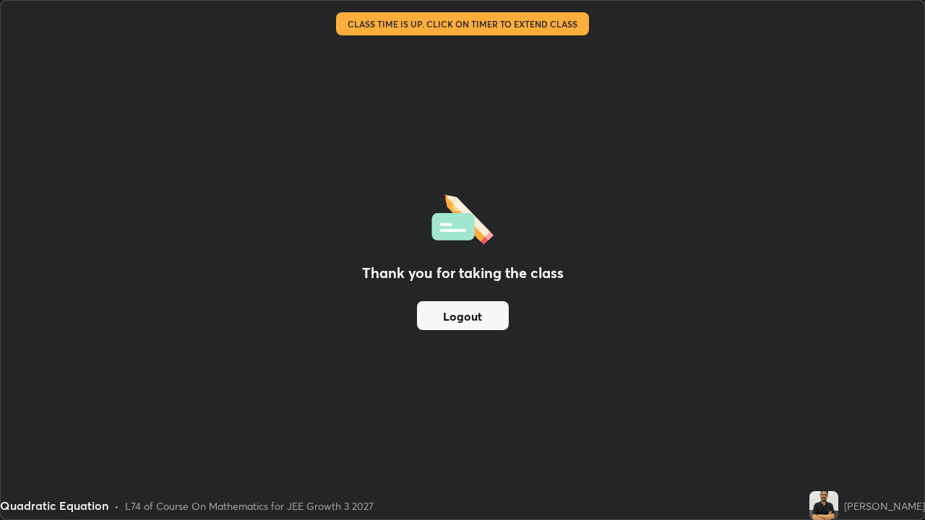
click at [482, 322] on button "Logout" at bounding box center [463, 315] width 92 height 29
click at [484, 329] on button "Logout" at bounding box center [463, 315] width 92 height 29
click at [485, 326] on button "Logout" at bounding box center [463, 315] width 92 height 29
click at [487, 328] on button "Logout" at bounding box center [463, 315] width 92 height 29
